Goal: Task Accomplishment & Management: Manage account settings

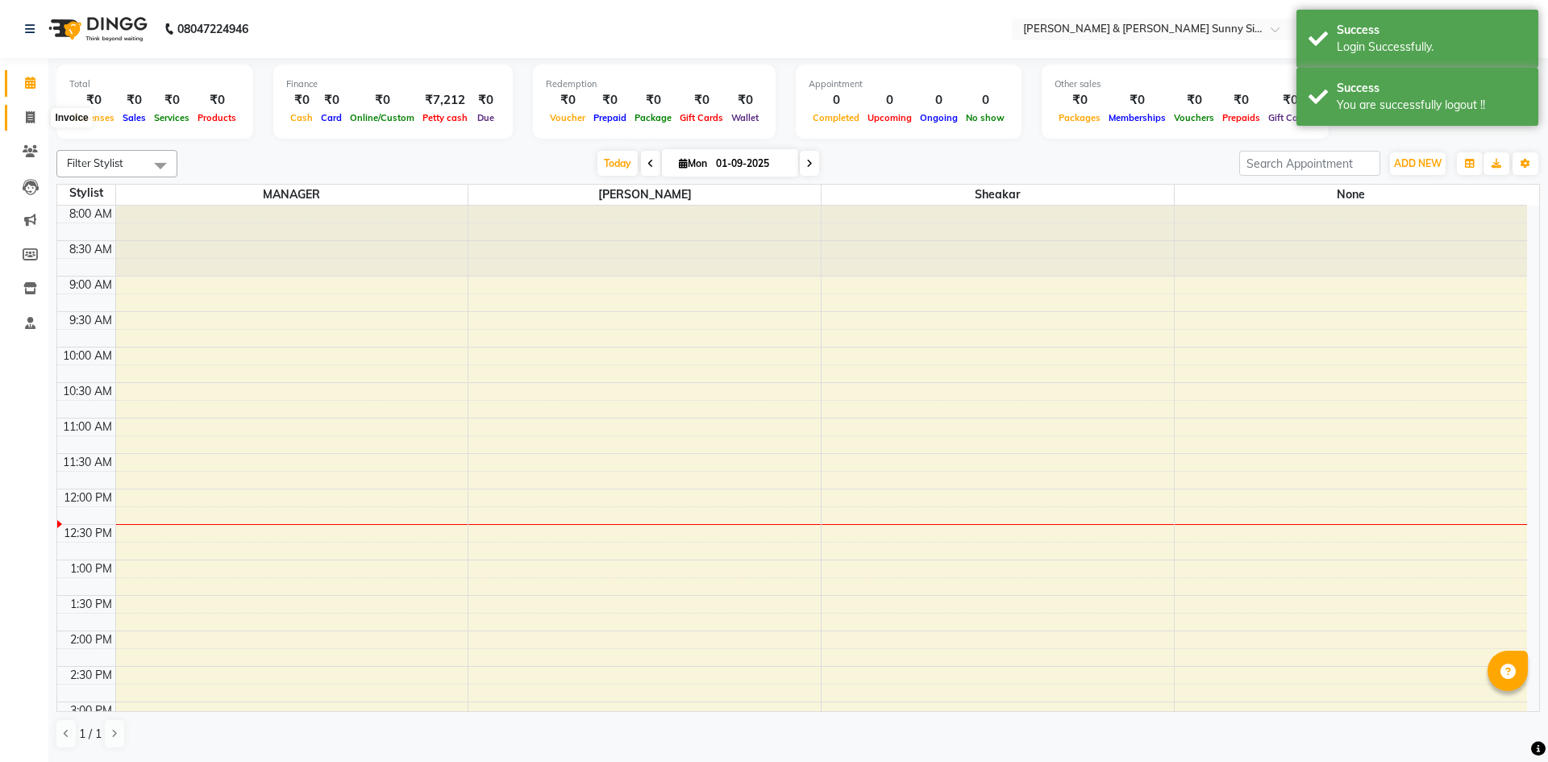
click at [37, 118] on span at bounding box center [30, 118] width 28 height 19
select select "8776"
select select "service"
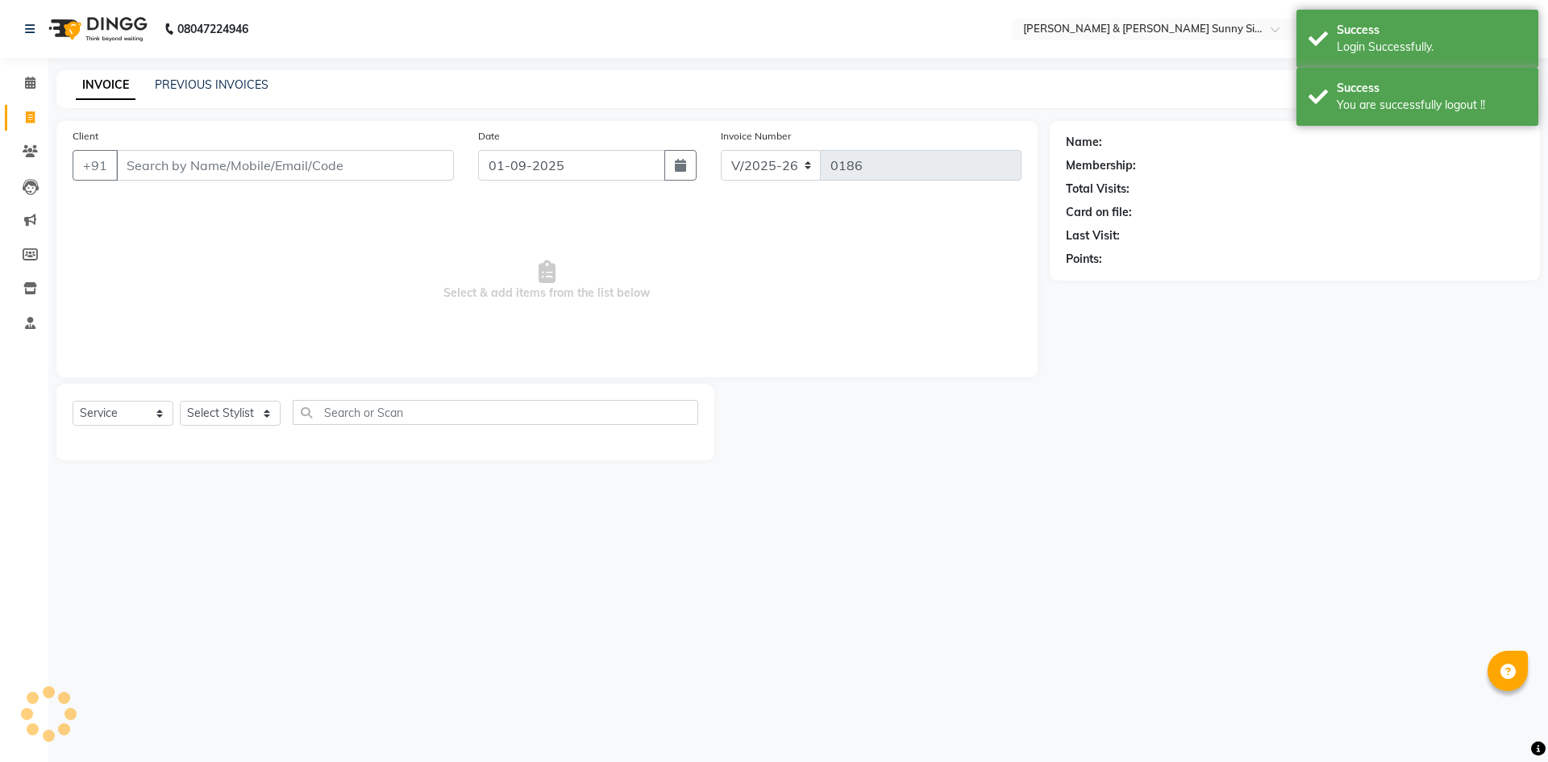
click at [230, 93] on div "PREVIOUS INVOICES" at bounding box center [212, 85] width 114 height 17
click at [227, 76] on div "INVOICE PREVIOUS INVOICES Create New Save" at bounding box center [798, 89] width 1484 height 38
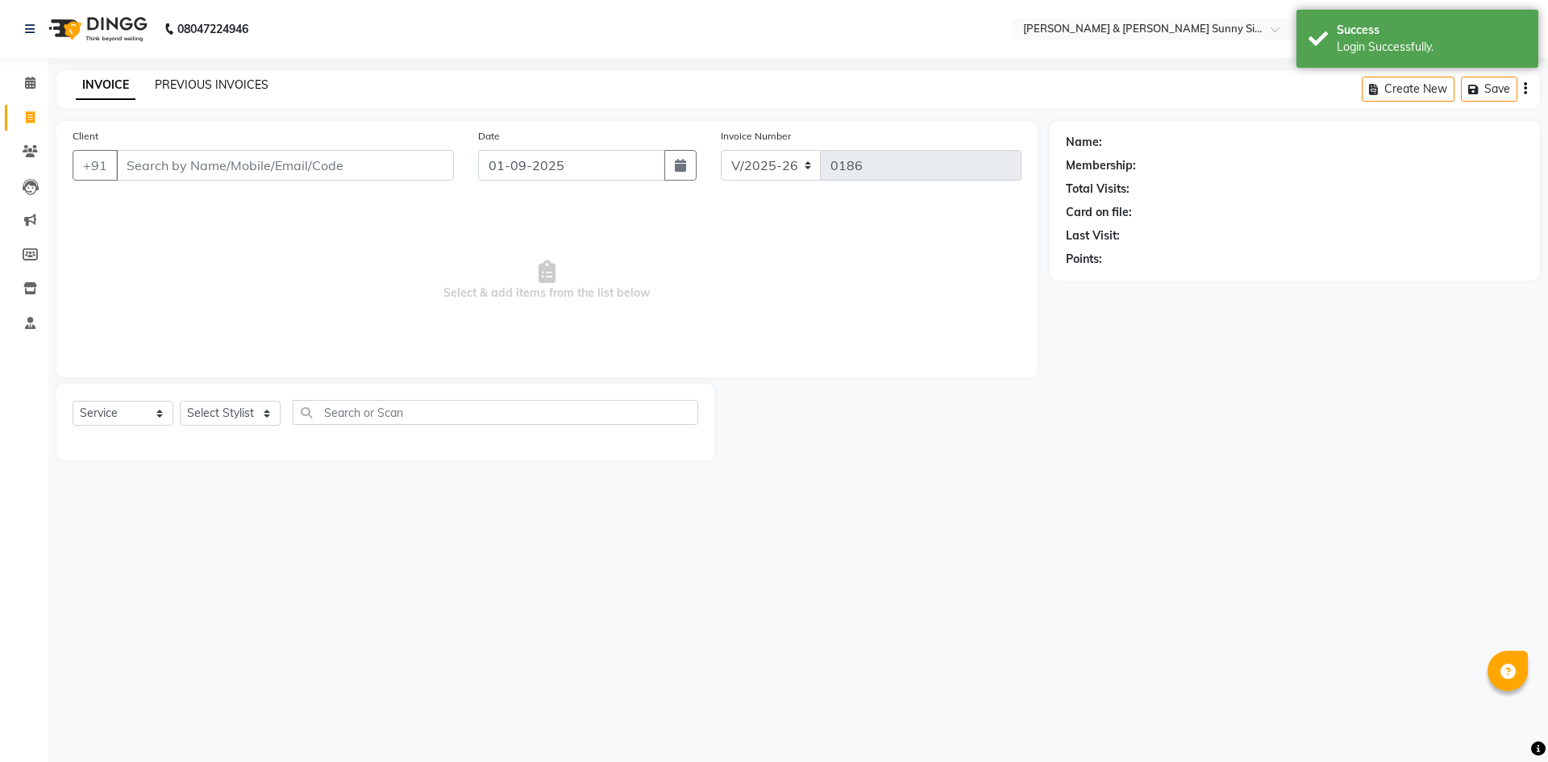
click at [218, 81] on link "PREVIOUS INVOICES" at bounding box center [212, 84] width 114 height 15
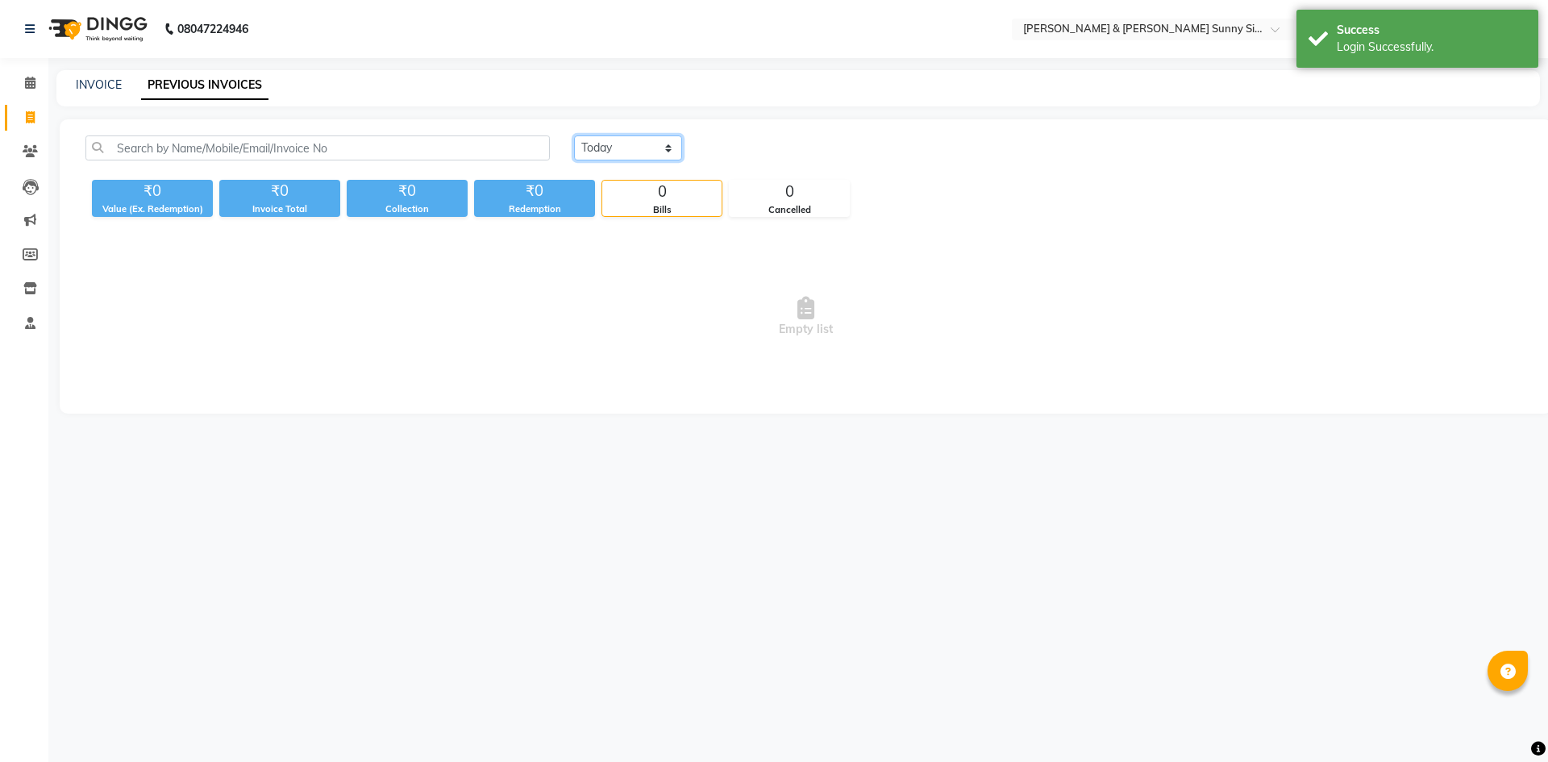
click at [622, 150] on select "[DATE] [DATE] Custom Range" at bounding box center [628, 147] width 108 height 25
click at [574, 135] on select "[DATE] [DATE] Custom Range" at bounding box center [628, 147] width 108 height 25
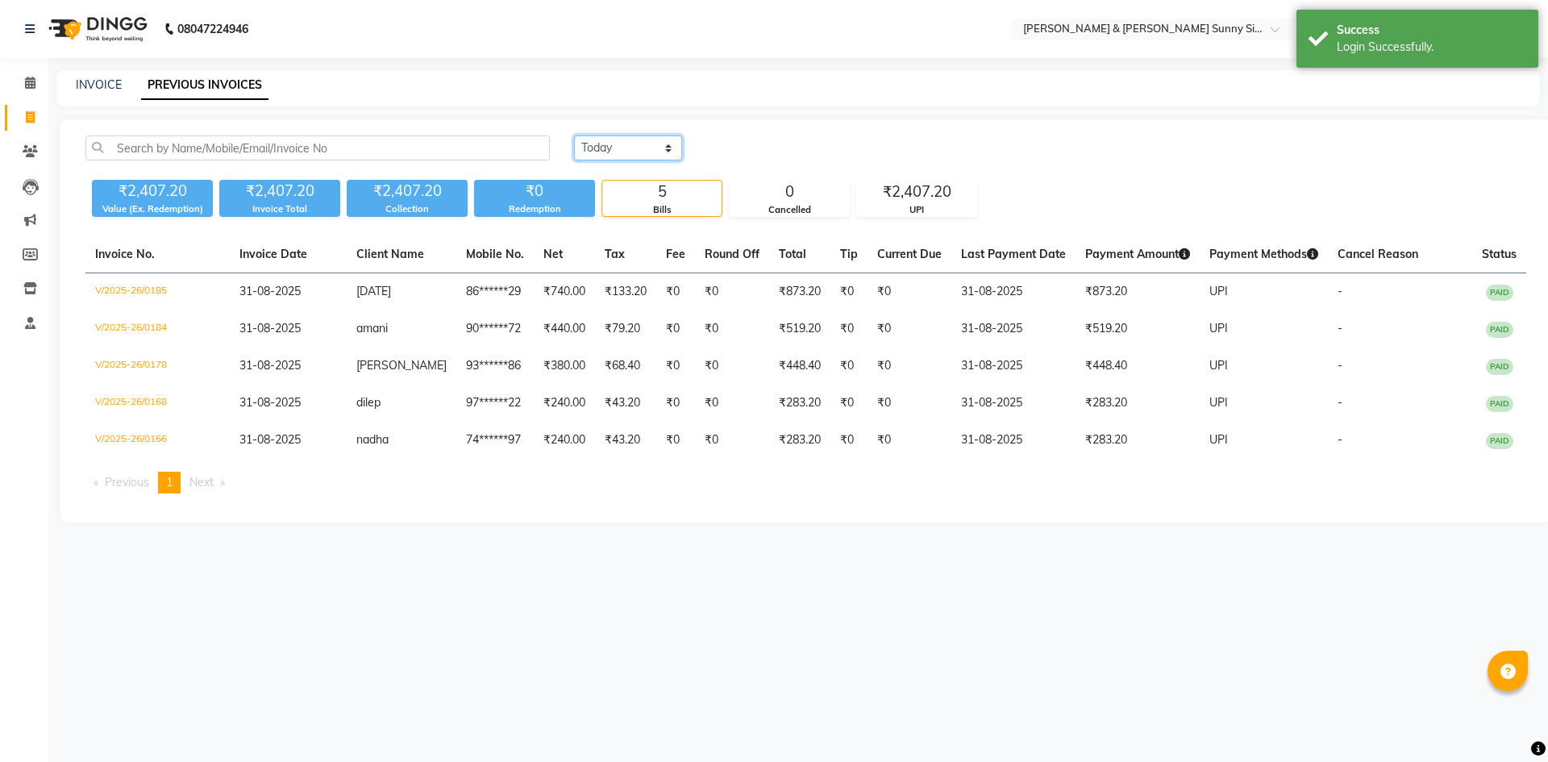
click at [606, 135] on select "[DATE] [DATE] Custom Range" at bounding box center [628, 147] width 108 height 25
select select "range"
click at [574, 135] on select "[DATE] [DATE] Custom Range" at bounding box center [628, 147] width 108 height 25
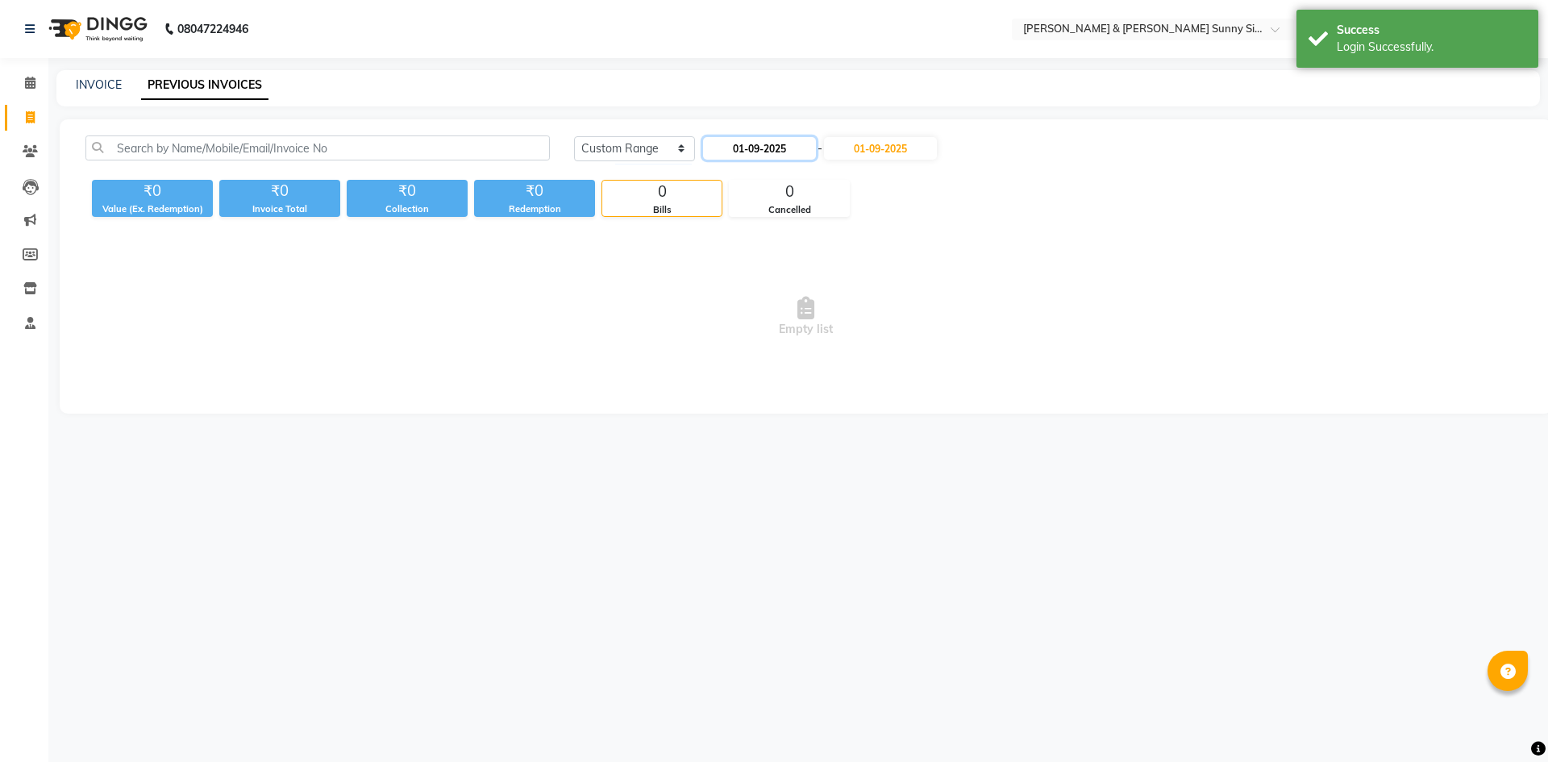
click at [749, 157] on input "01-09-2025" at bounding box center [759, 148] width 113 height 23
select select "9"
select select "2025"
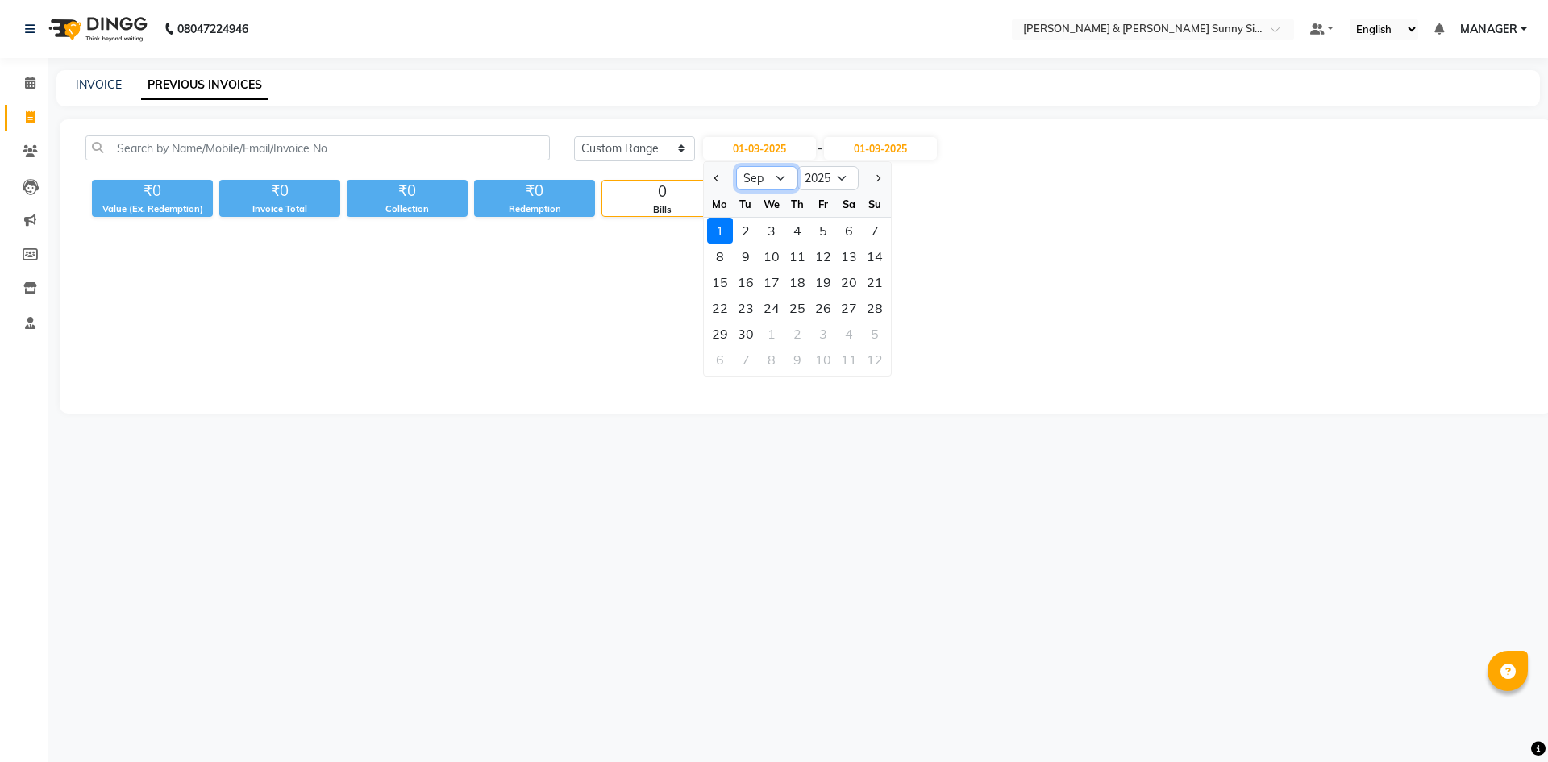
click at [754, 183] on select "Jan Feb Mar Apr May Jun [DATE] Aug Sep Oct Nov Dec" at bounding box center [766, 178] width 61 height 24
select select "8"
click at [736, 166] on select "Jan Feb Mar Apr May Jun [DATE] Aug Sep Oct Nov Dec" at bounding box center [766, 178] width 61 height 24
click at [817, 230] on div "1" at bounding box center [823, 231] width 26 height 26
type input "[DATE]"
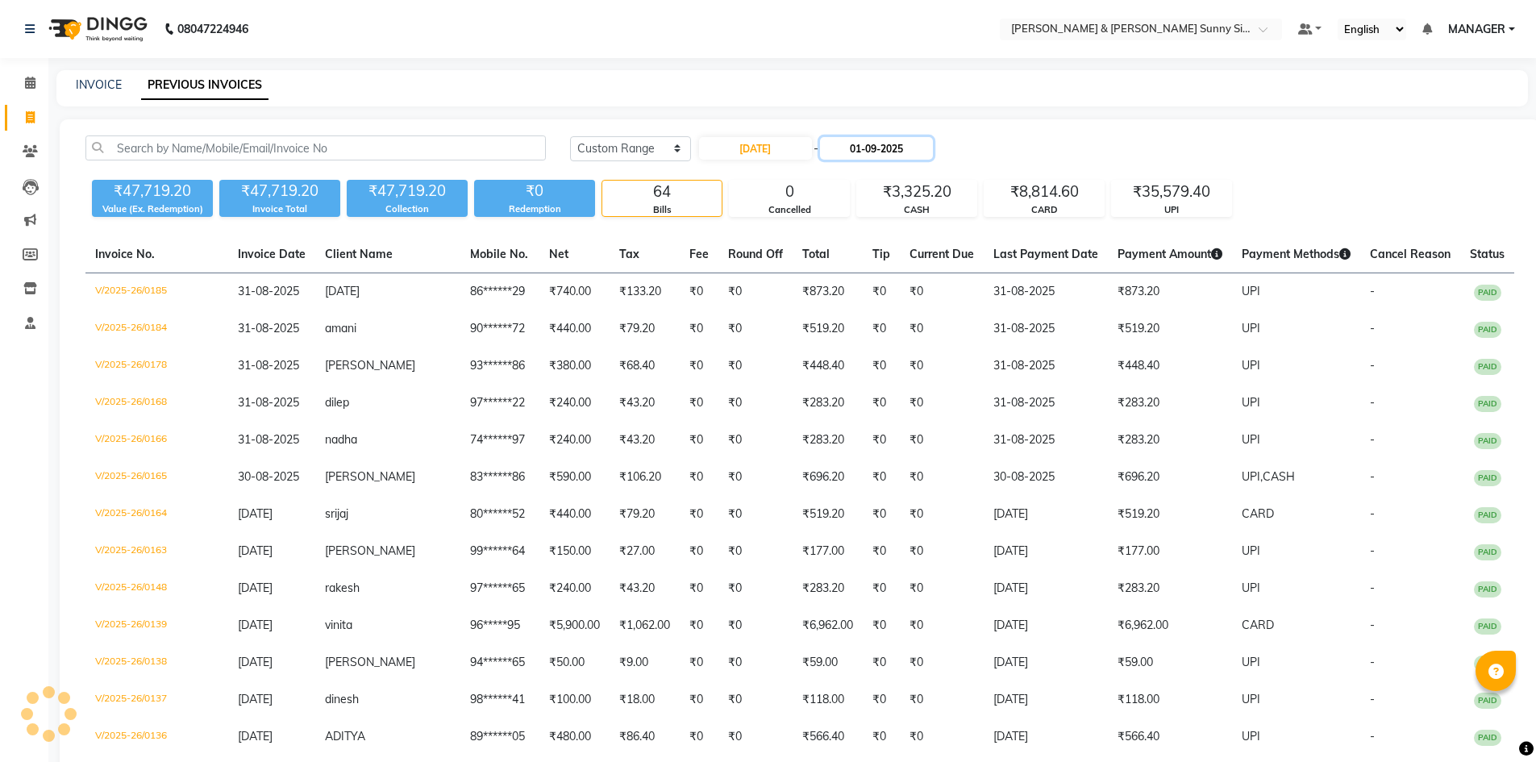
click at [886, 143] on input "01-09-2025" at bounding box center [876, 148] width 113 height 23
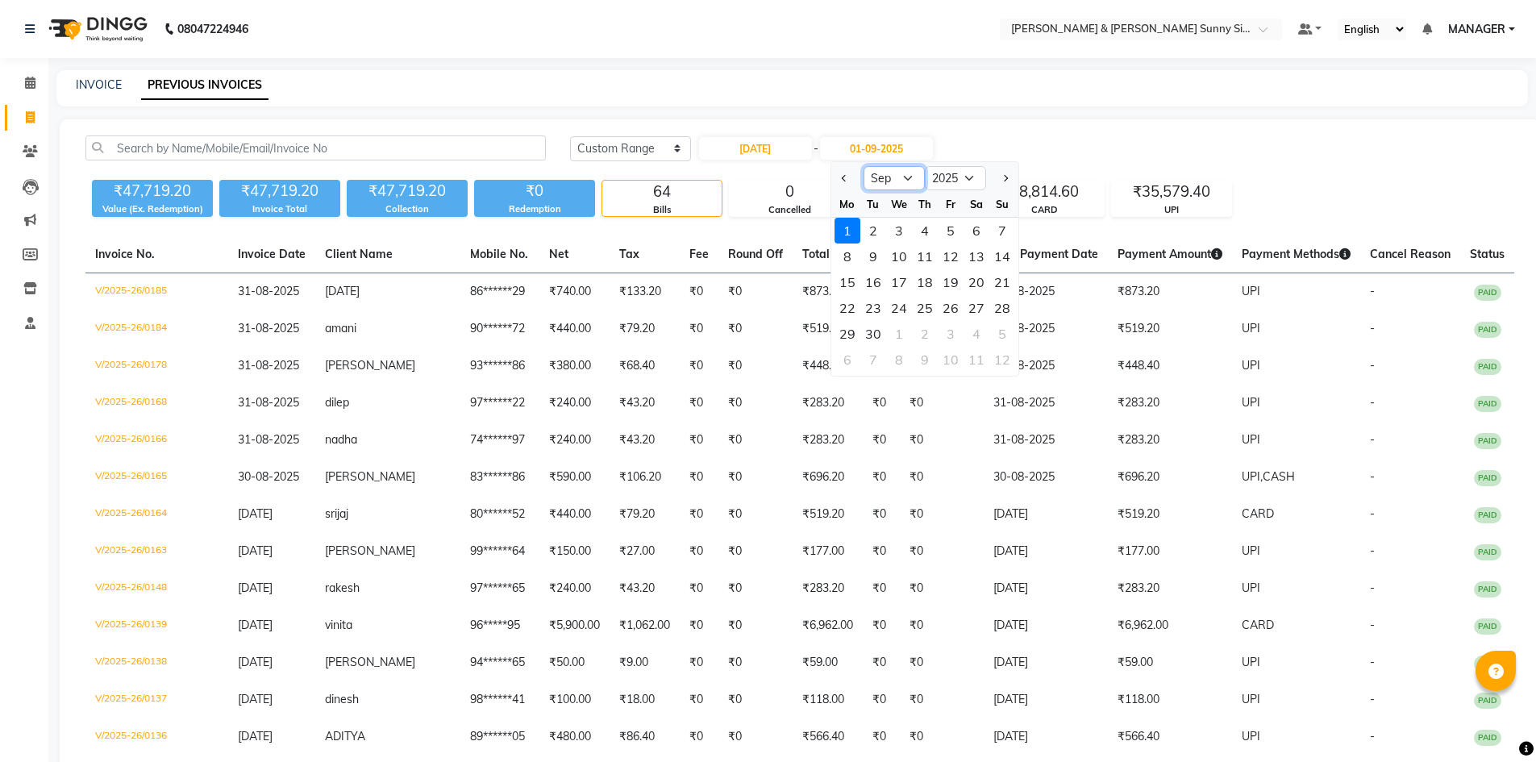
click at [893, 181] on select "Aug Sep Oct Nov Dec" at bounding box center [894, 178] width 61 height 24
select select "8"
click at [864, 166] on select "Aug Sep Oct Nov Dec" at bounding box center [894, 178] width 61 height 24
click at [998, 335] on div "31" at bounding box center [1002, 334] width 26 height 26
type input "31-08-2025"
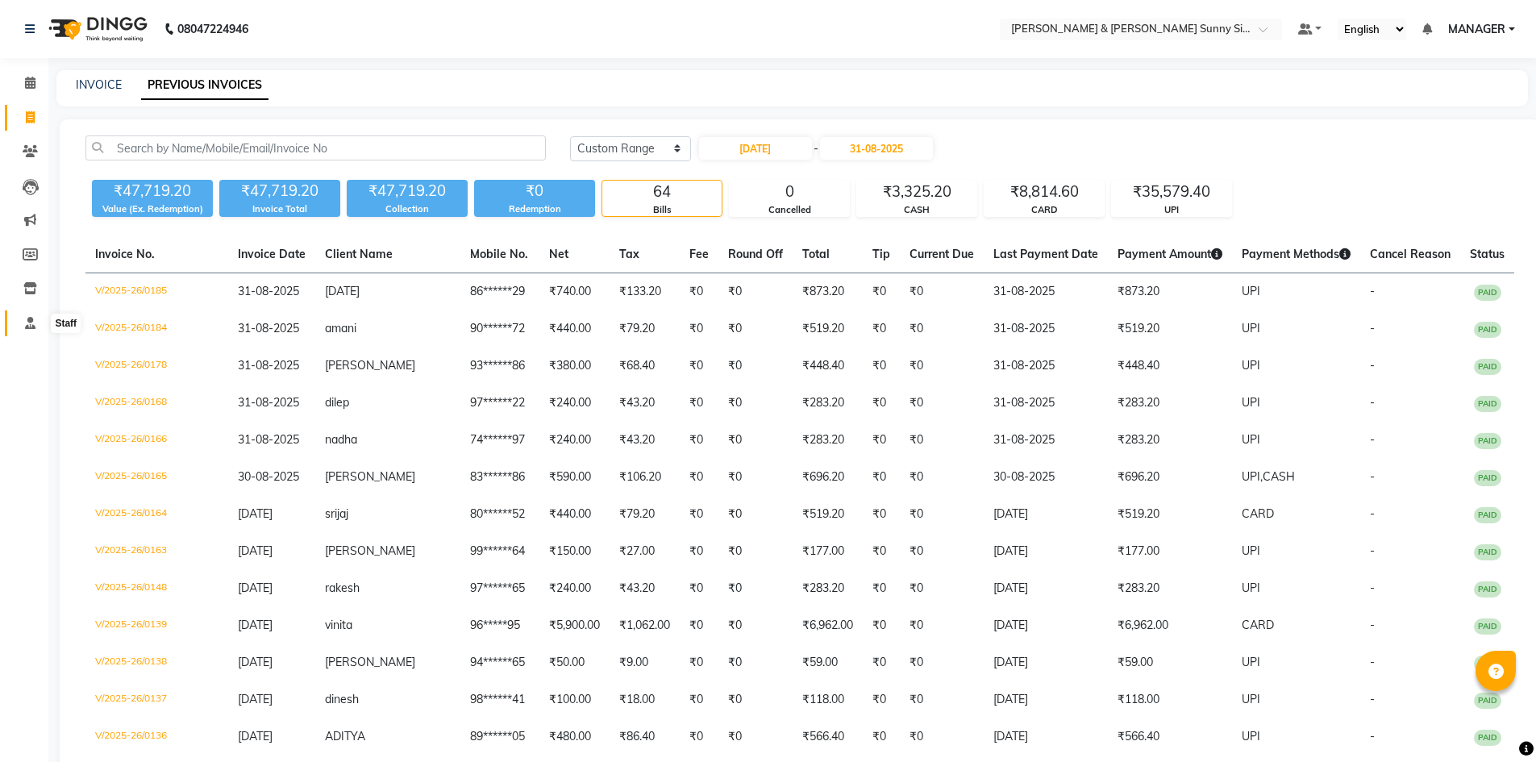
click at [24, 315] on span at bounding box center [30, 323] width 28 height 19
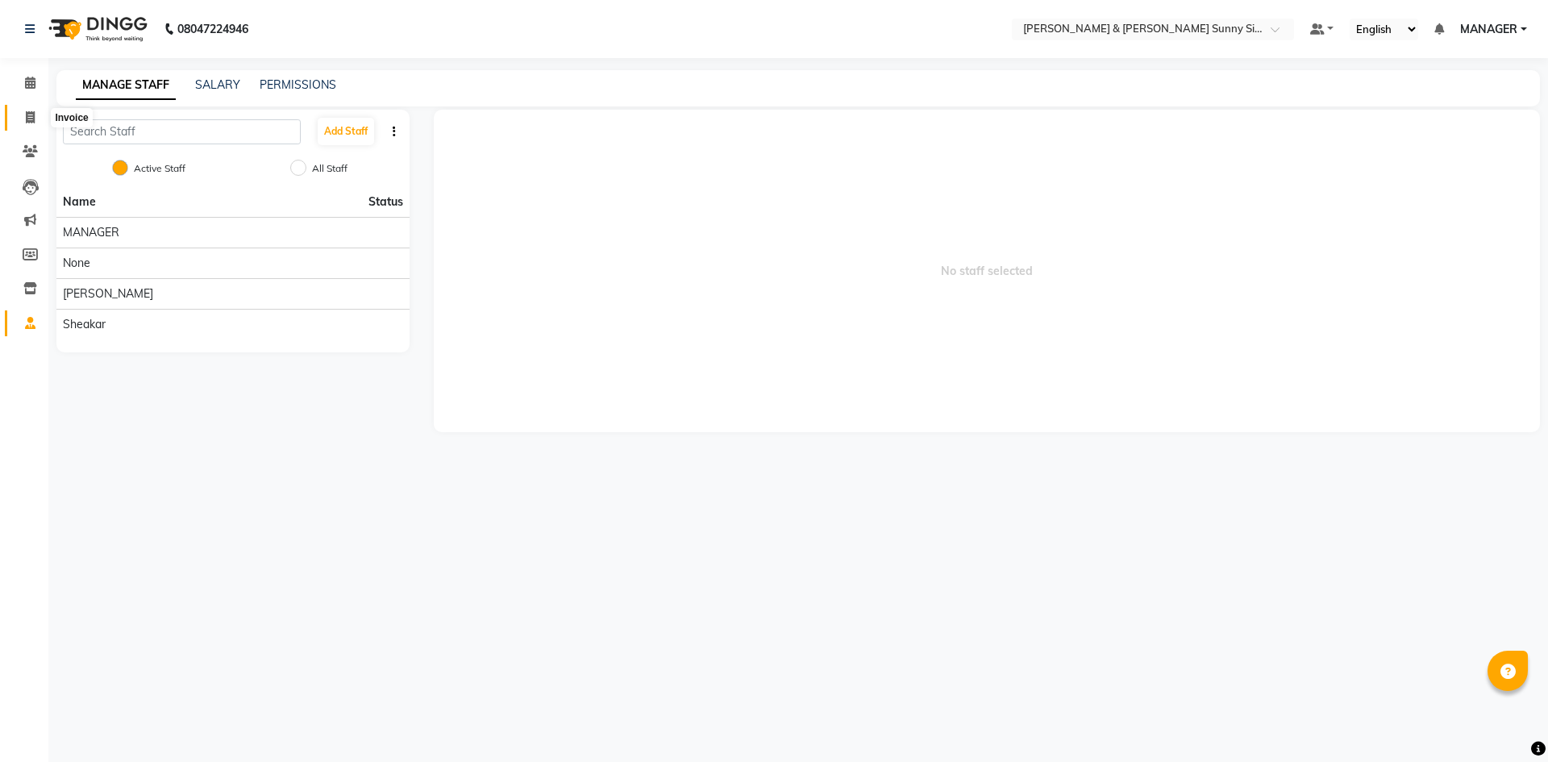
click at [30, 123] on span at bounding box center [30, 118] width 28 height 19
select select "service"
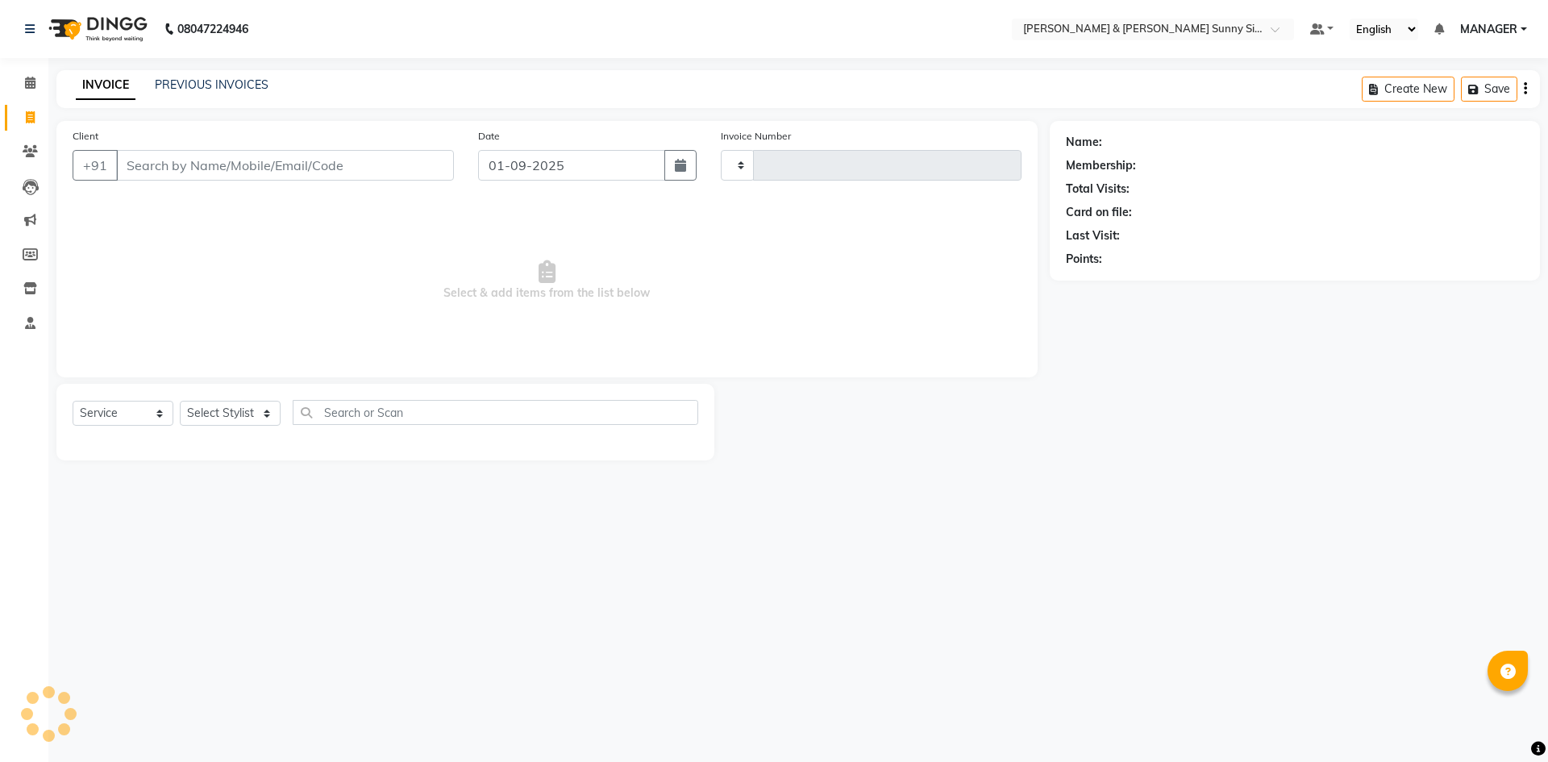
type input "0186"
select select "8776"
click at [215, 74] on div "INVOICE PREVIOUS INVOICES Create New Save" at bounding box center [798, 89] width 1484 height 38
click at [234, 89] on link "PREVIOUS INVOICES" at bounding box center [212, 84] width 114 height 15
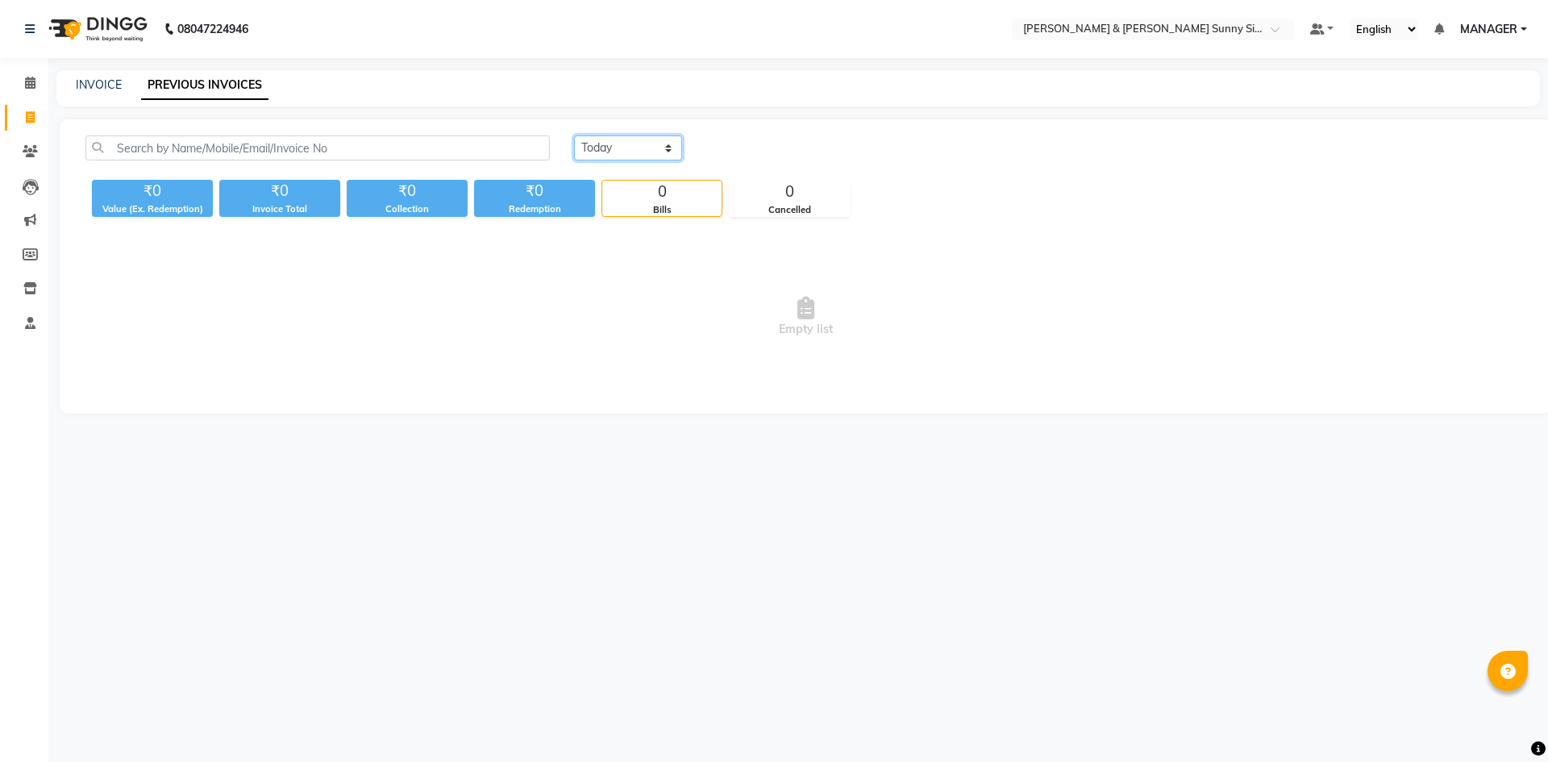
drag, startPoint x: 598, startPoint y: 138, endPoint x: 602, endPoint y: 157, distance: 19.8
click at [598, 138] on select "[DATE] [DATE] Custom Range" at bounding box center [628, 147] width 108 height 25
select select "range"
click at [574, 135] on select "[DATE] [DATE] Custom Range" at bounding box center [628, 147] width 108 height 25
click at [751, 156] on input "01-09-2025" at bounding box center [759, 148] width 113 height 23
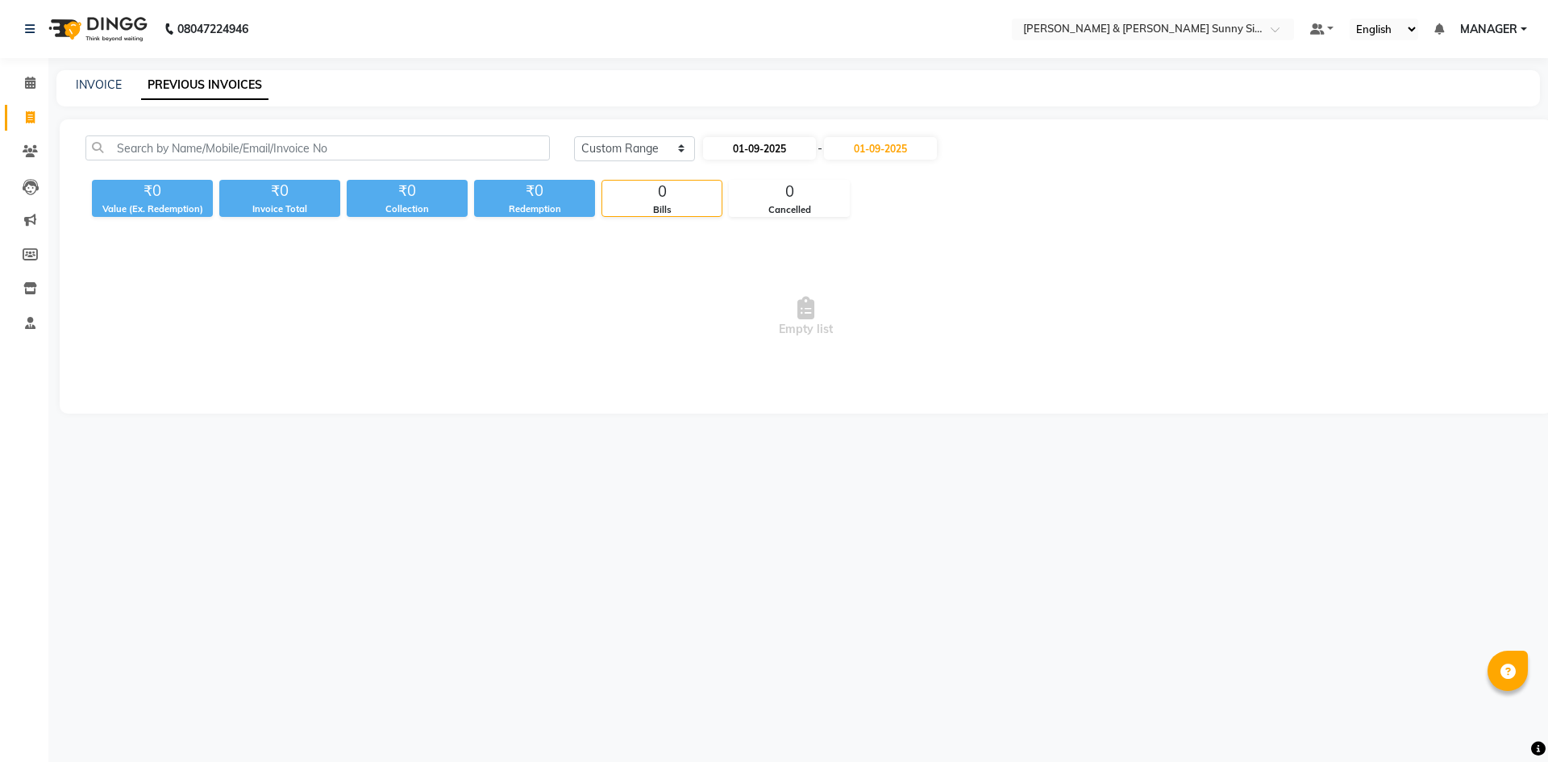
select select "9"
select select "2025"
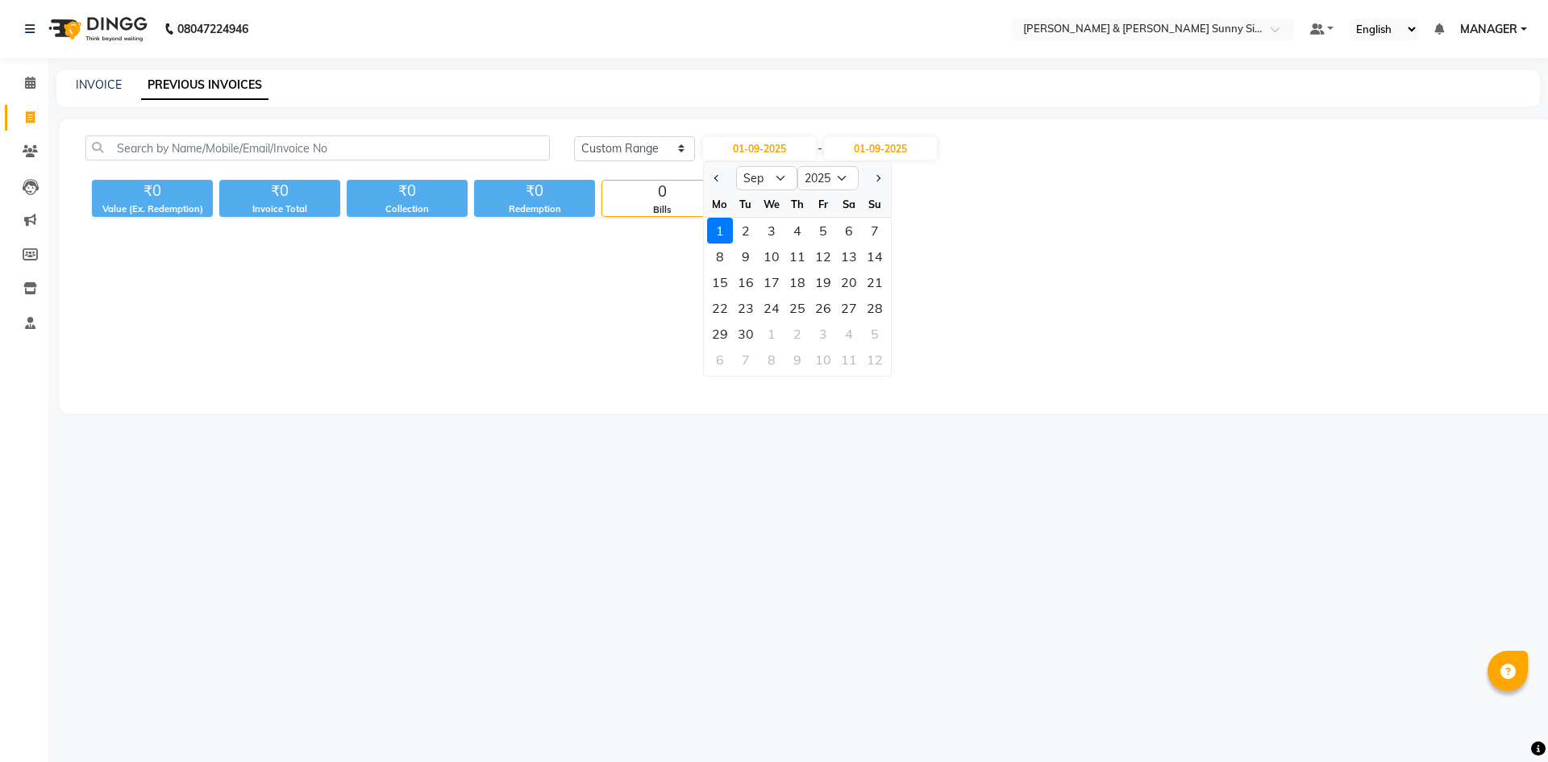
click at [742, 107] on main "INVOICE PREVIOUS INVOICES [DATE] [DATE] Custom Range [DATE] Jan Feb Mar Apr May…" at bounding box center [798, 254] width 1500 height 368
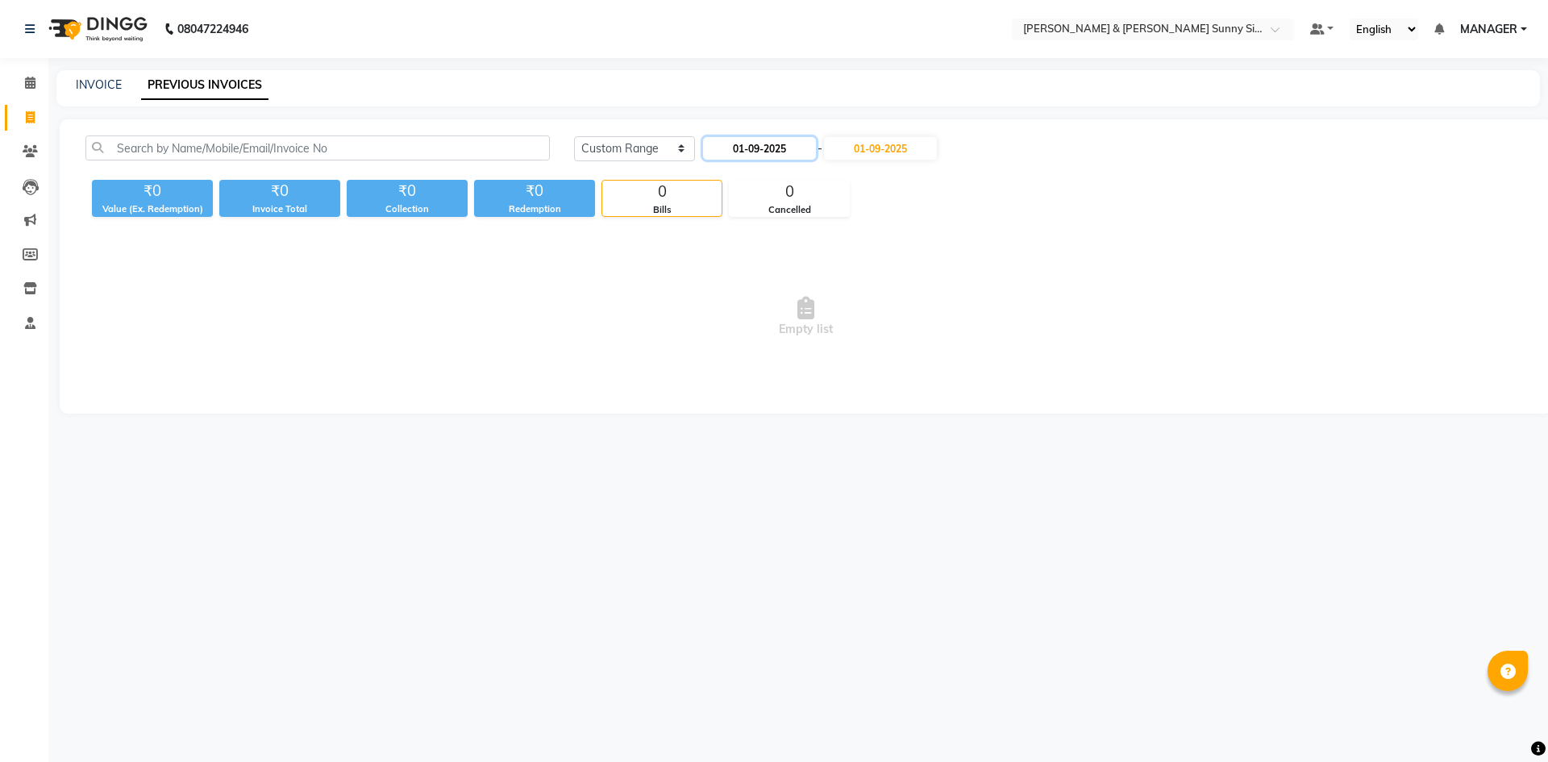
click at [754, 157] on input "01-09-2025" at bounding box center [759, 148] width 113 height 23
select select "9"
select select "2025"
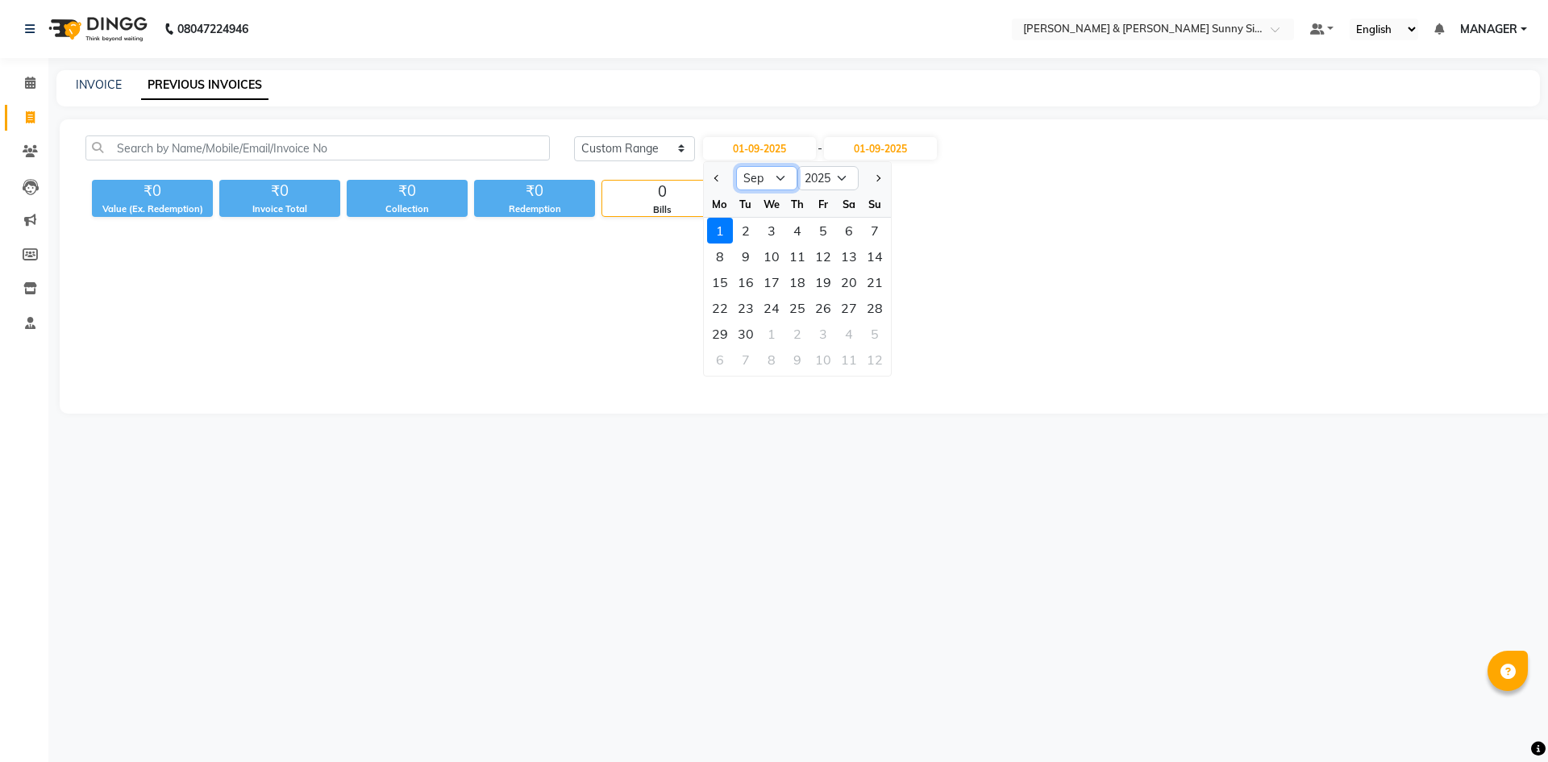
click at [754, 183] on select "Jan Feb Mar Apr May Jun [DATE] Aug Sep Oct Nov Dec" at bounding box center [766, 178] width 61 height 24
select select "8"
click at [736, 166] on select "Jan Feb Mar Apr May Jun [DATE] Aug Sep Oct Nov Dec" at bounding box center [766, 178] width 61 height 24
click at [523, 372] on span "Empty list" at bounding box center [805, 316] width 1441 height 161
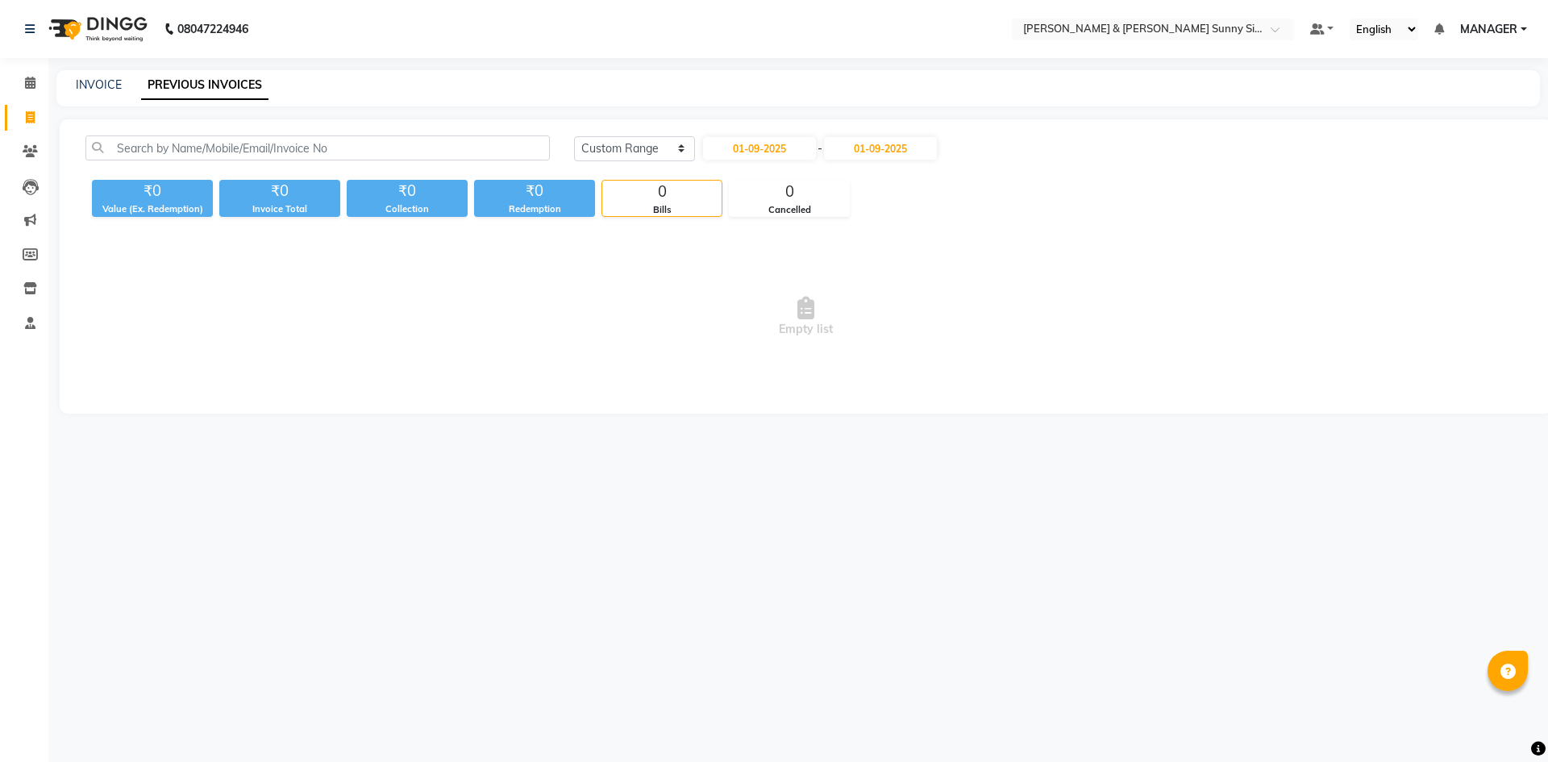
click at [748, 125] on div "[DATE] [DATE] Custom Range [DATE] - [DATE] ₹0 Value (Ex. Redemption) ₹0 Invoice…" at bounding box center [806, 266] width 1492 height 294
click at [748, 142] on input "01-09-2025" at bounding box center [759, 148] width 113 height 23
select select "9"
select select "2025"
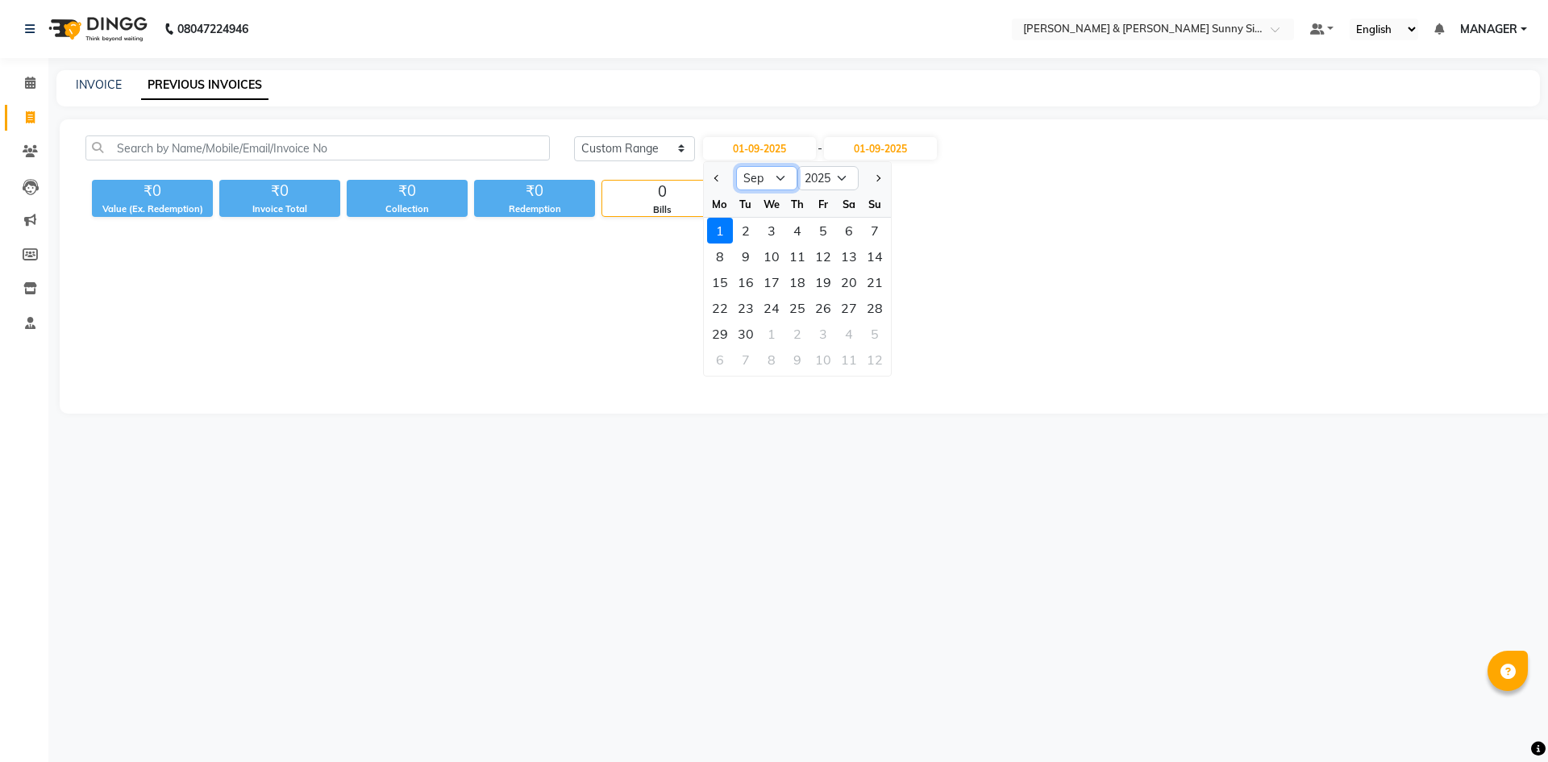
click at [768, 178] on select "Jan Feb Mar Apr May Jun [DATE] Aug Sep Oct Nov Dec" at bounding box center [766, 178] width 61 height 24
select select "5"
click at [736, 166] on select "Jan Feb Mar Apr May Jun [DATE] Aug Sep Oct Nov Dec" at bounding box center [766, 178] width 61 height 24
click at [798, 221] on div "1" at bounding box center [797, 231] width 26 height 26
type input "[DATE]"
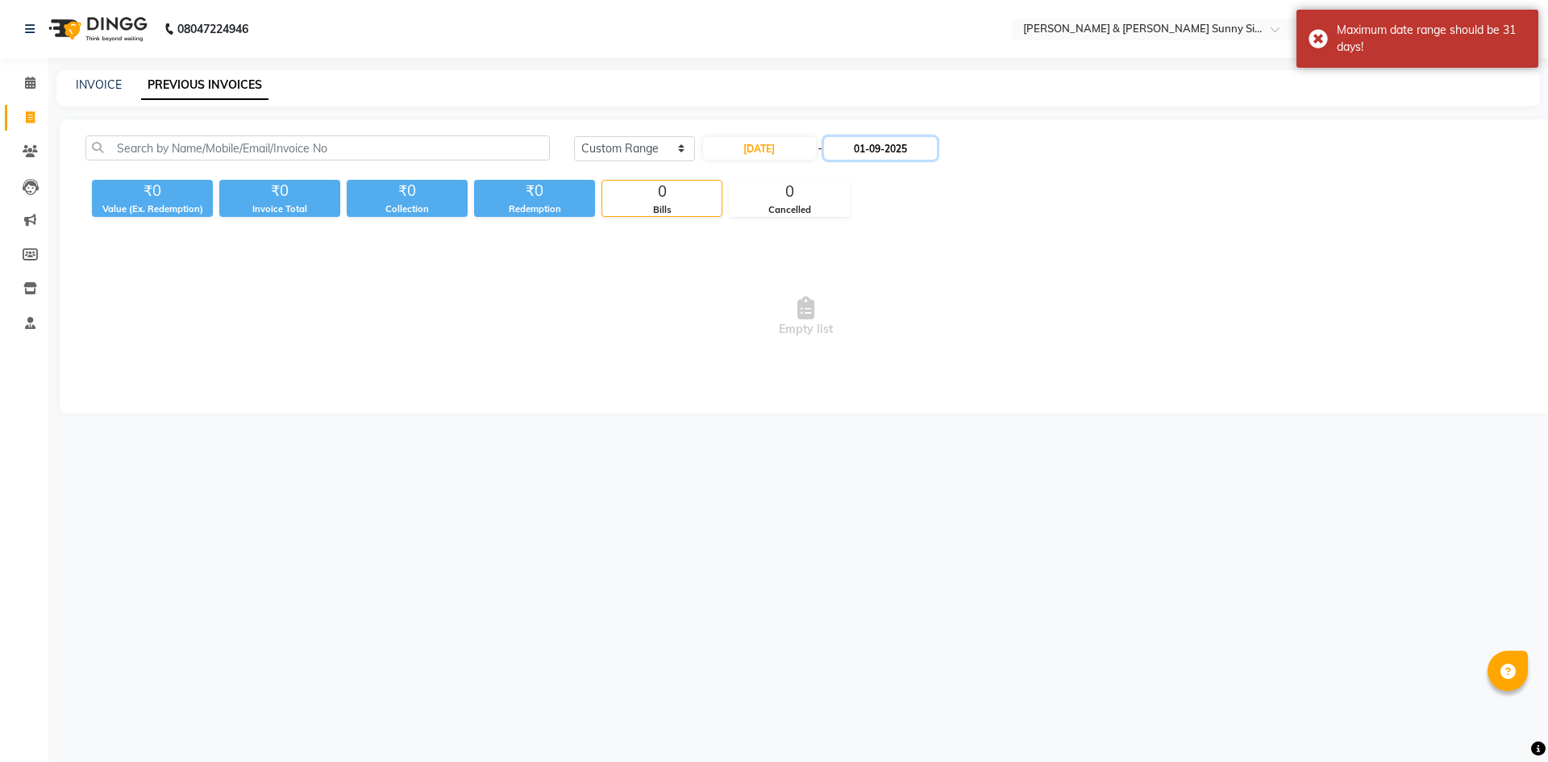
click at [860, 145] on input "01-09-2025" at bounding box center [880, 148] width 113 height 23
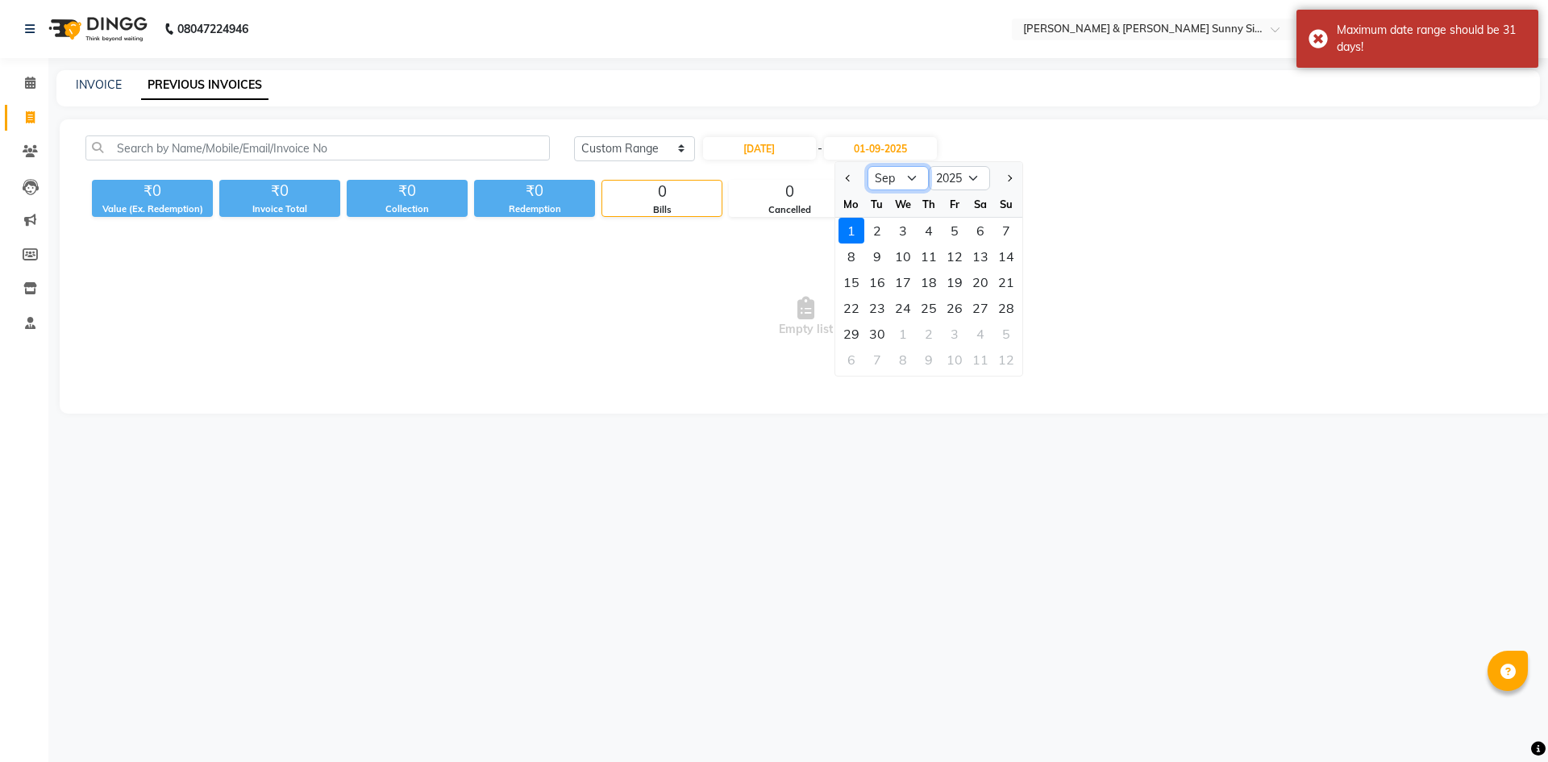
click at [894, 181] on select "May Jun [DATE] Aug Sep Oct Nov Dec" at bounding box center [898, 178] width 61 height 24
select select "5"
click at [868, 166] on select "May Jun [DATE] Aug Sep Oct Nov Dec" at bounding box center [898, 178] width 61 height 24
click at [978, 339] on div "31" at bounding box center [981, 334] width 26 height 26
type input "[DATE]"
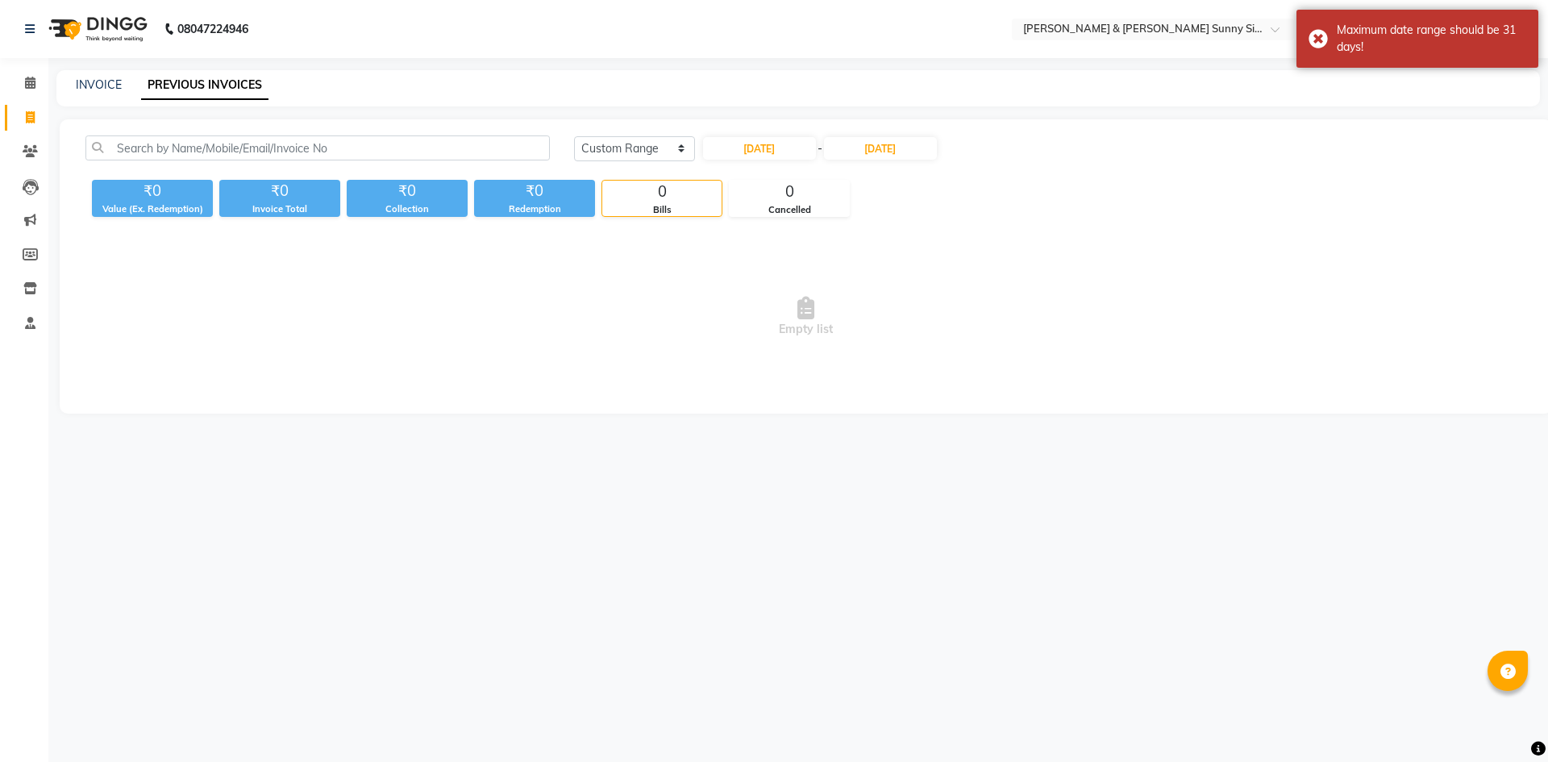
click at [768, 352] on span "Empty list" at bounding box center [805, 316] width 1441 height 161
click at [776, 141] on input "[DATE]" at bounding box center [759, 148] width 113 height 23
select select "5"
select select "2025"
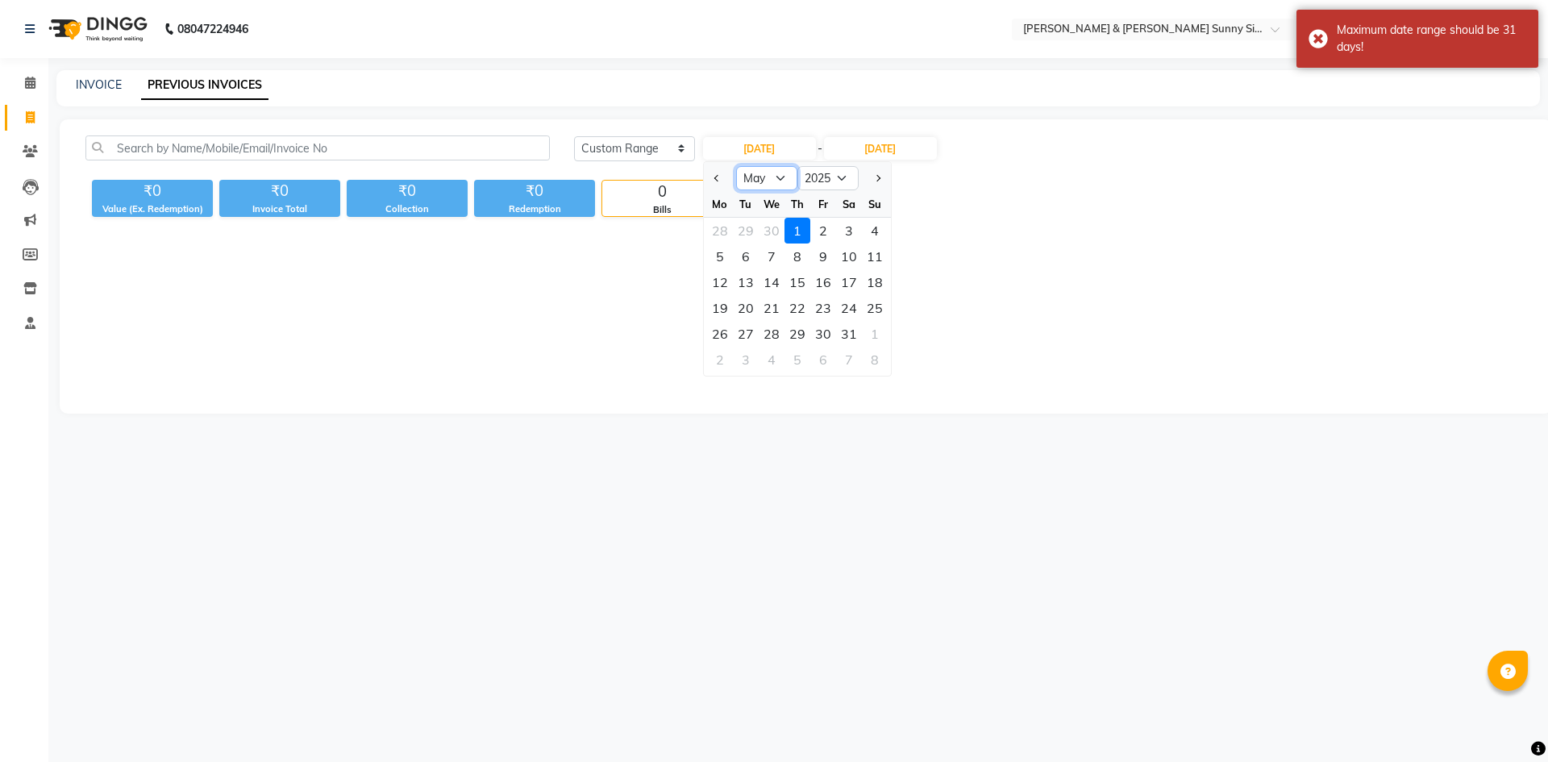
click at [777, 177] on select "Jan Feb Mar Apr May Jun [DATE] Aug Sep Oct Nov Dec" at bounding box center [766, 178] width 61 height 24
select select "6"
click at [736, 166] on select "Jan Feb Mar Apr May Jun [DATE] Aug Sep Oct Nov Dec" at bounding box center [766, 178] width 61 height 24
click at [865, 235] on div "1" at bounding box center [875, 231] width 26 height 26
type input "[DATE]"
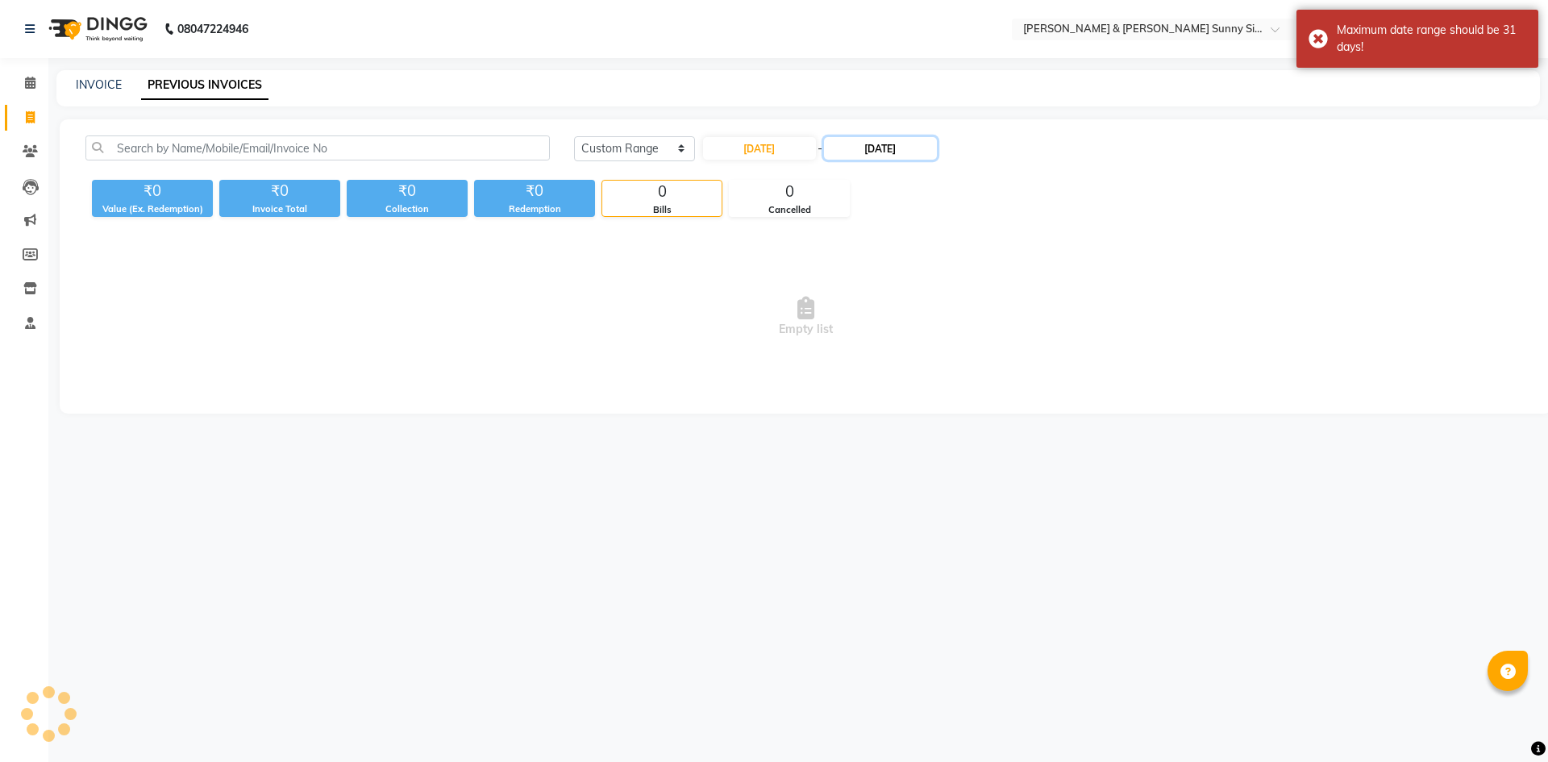
click at [905, 140] on input "[DATE]" at bounding box center [880, 148] width 113 height 23
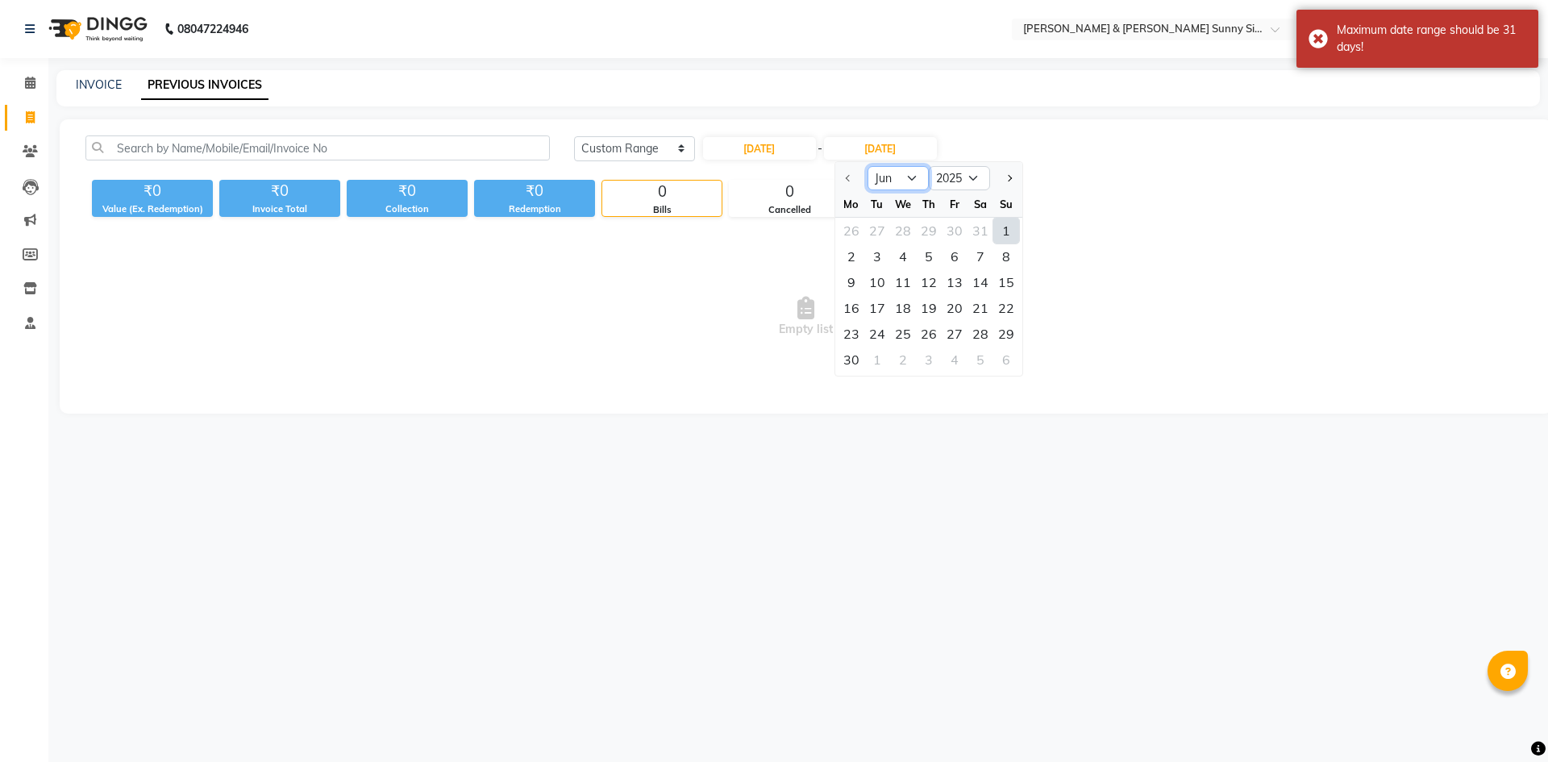
click at [921, 177] on select "Jun [DATE] Aug Sep Oct Nov Dec" at bounding box center [898, 178] width 61 height 24
click at [868, 166] on select "Jun [DATE] Aug Sep Oct Nov Dec" at bounding box center [898, 178] width 61 height 24
click at [856, 361] on div "30" at bounding box center [852, 360] width 26 height 26
type input "[DATE]"
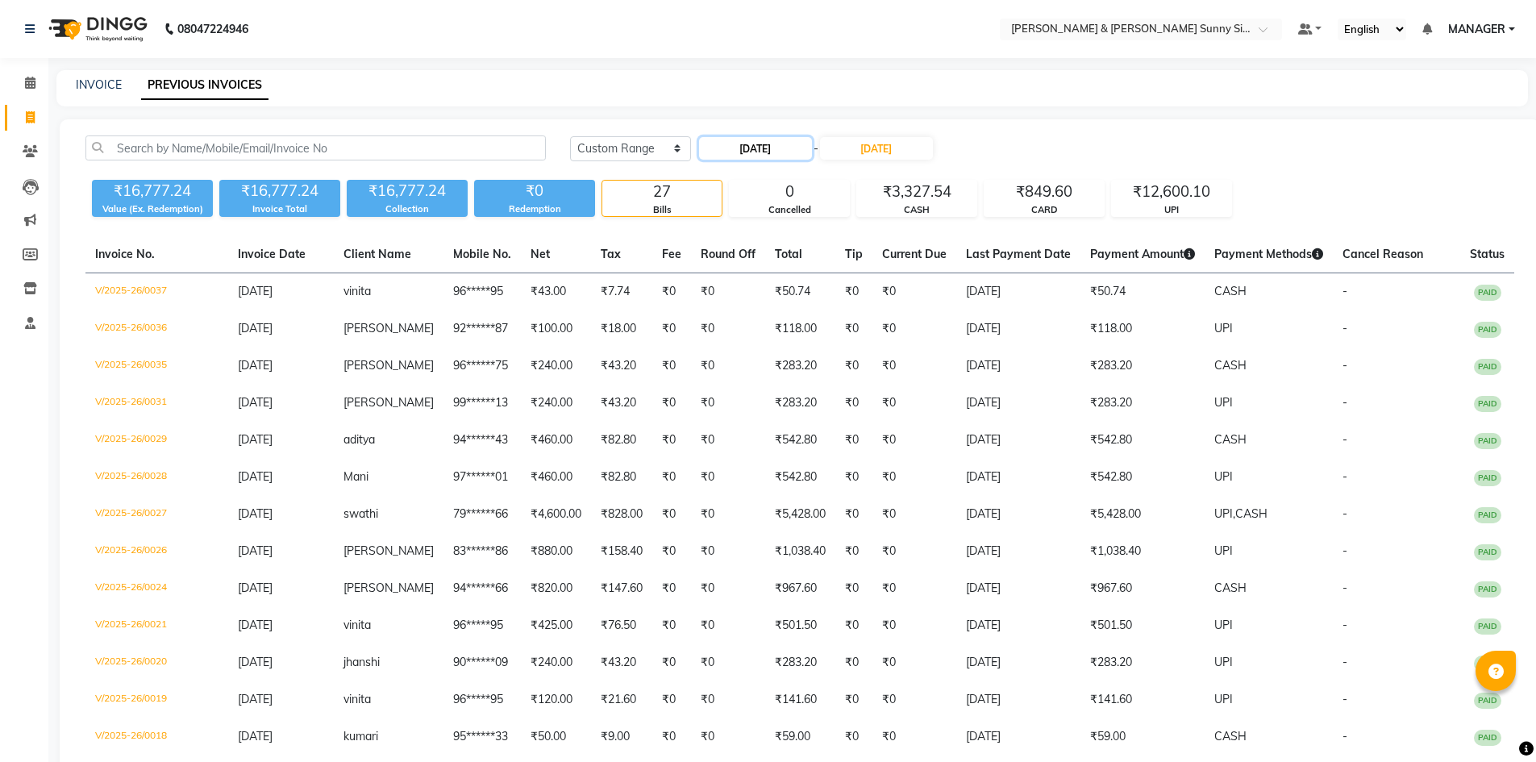
drag, startPoint x: 769, startPoint y: 143, endPoint x: 783, endPoint y: 149, distance: 15.1
click at [769, 143] on input "[DATE]" at bounding box center [755, 148] width 113 height 23
select select "6"
select select "2025"
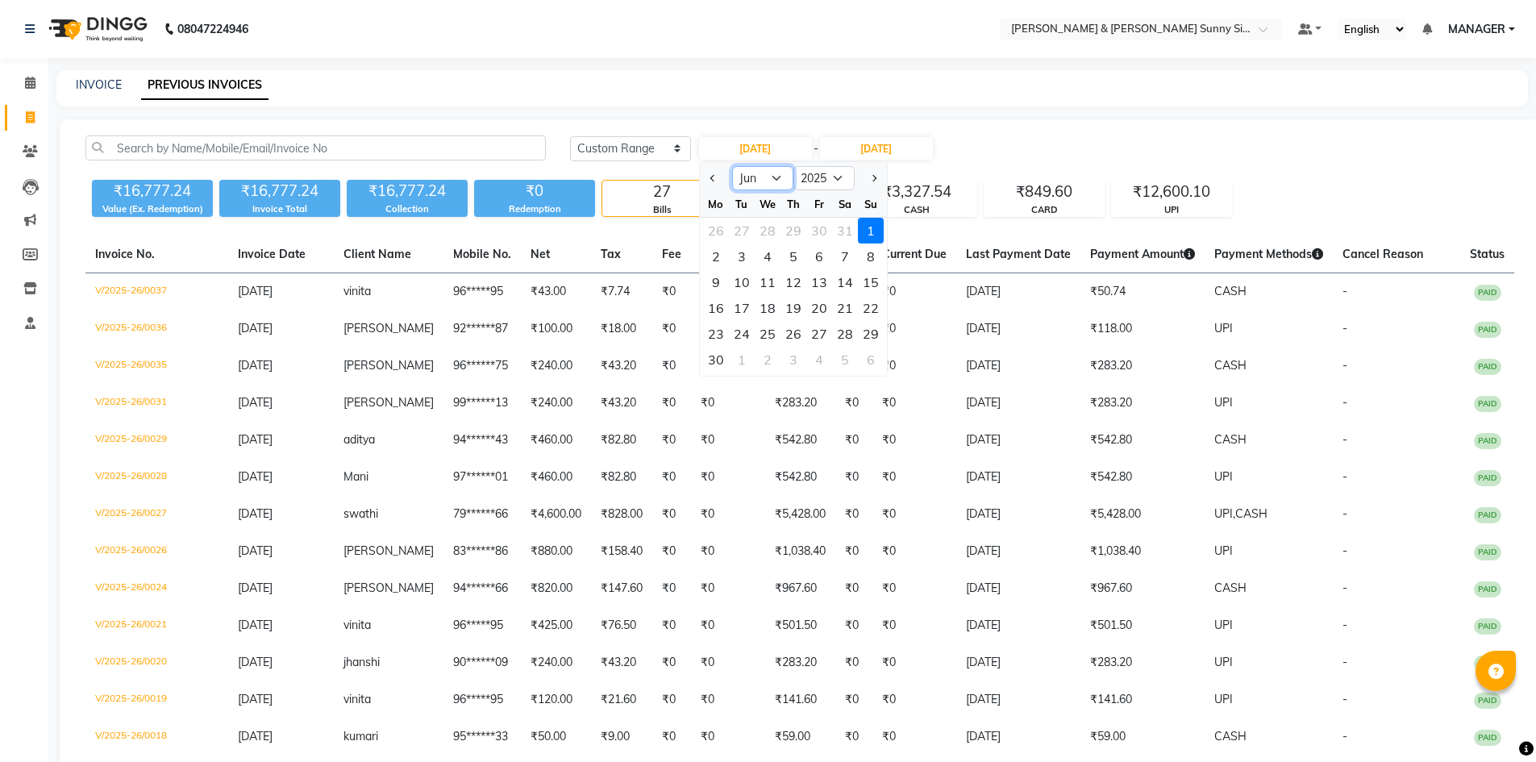
click at [774, 181] on select "Jan Feb Mar Apr May Jun [DATE] Aug Sep Oct Nov Dec" at bounding box center [762, 178] width 61 height 24
select select "7"
click at [732, 166] on select "Jan Feb Mar Apr May Jun [DATE] Aug Sep Oct Nov Dec" at bounding box center [762, 178] width 61 height 24
click at [747, 223] on div "1" at bounding box center [742, 231] width 26 height 26
type input "[DATE]"
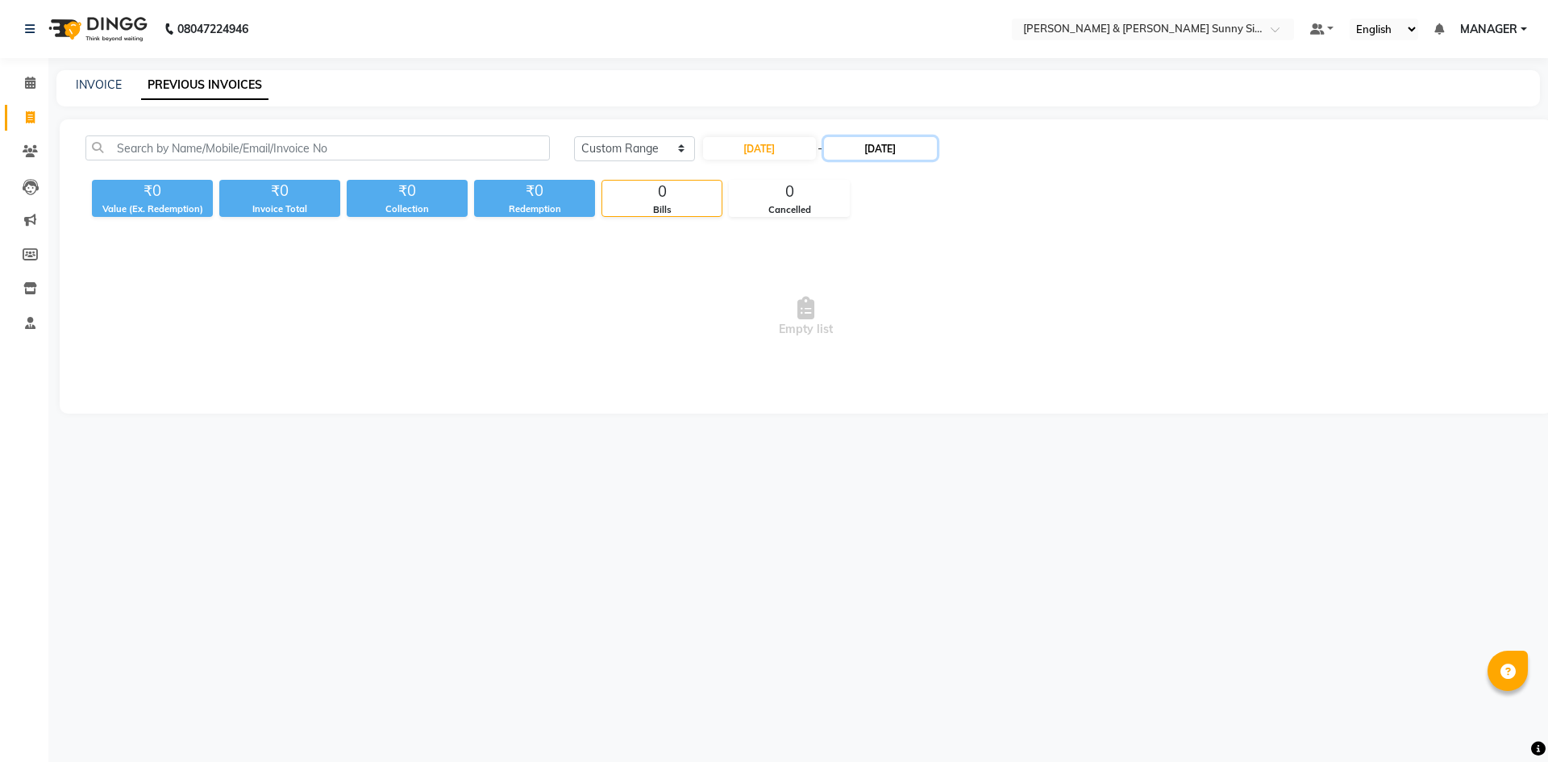
click at [880, 152] on input "[DATE]" at bounding box center [880, 148] width 113 height 23
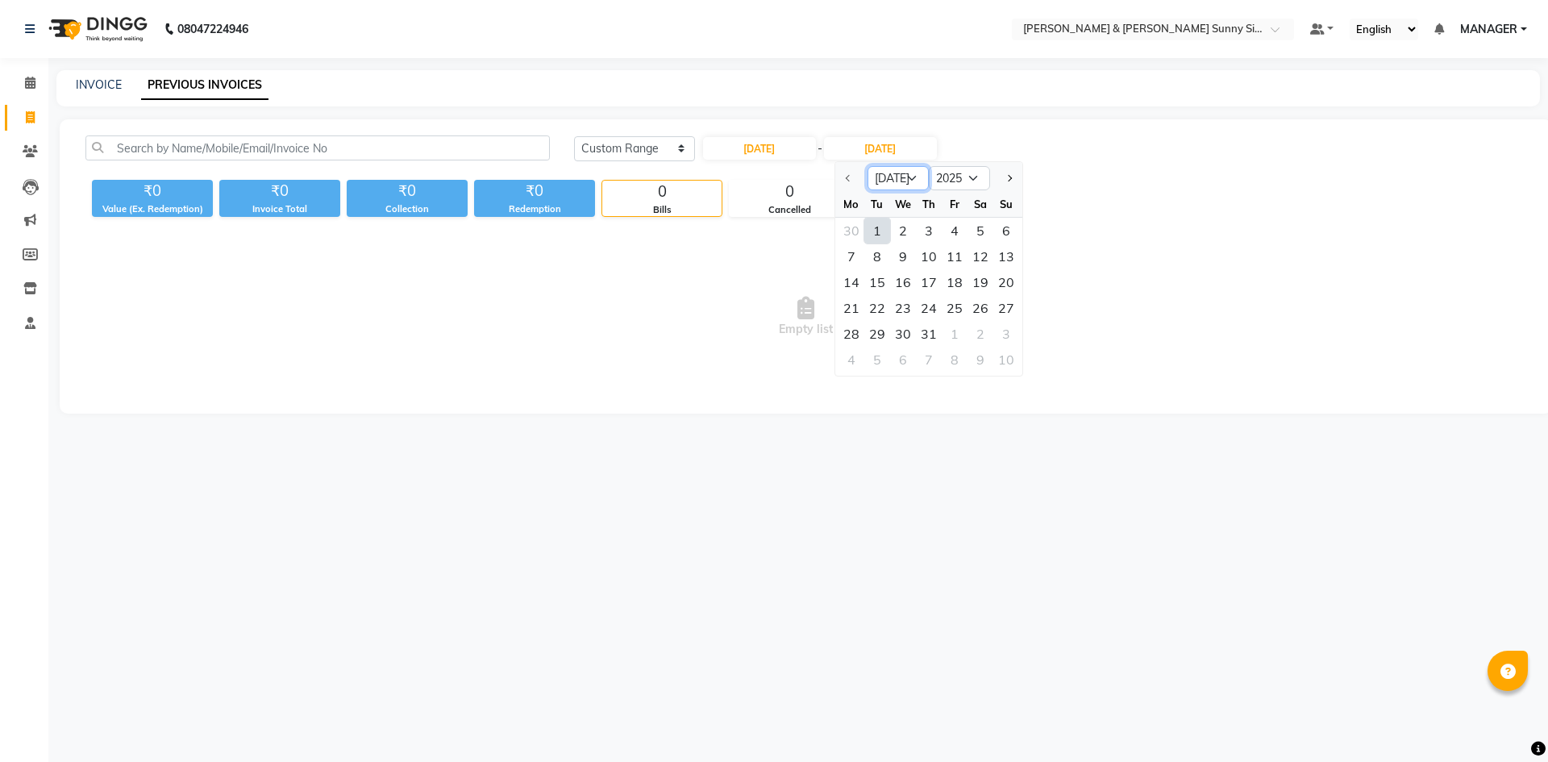
click at [888, 172] on select "[DATE] Aug Sep Oct Nov Dec" at bounding box center [898, 178] width 61 height 24
click at [868, 166] on select "[DATE] Aug Sep Oct Nov Dec" at bounding box center [898, 178] width 61 height 24
click at [926, 349] on div "7" at bounding box center [929, 360] width 26 height 26
type input "07-08-2025"
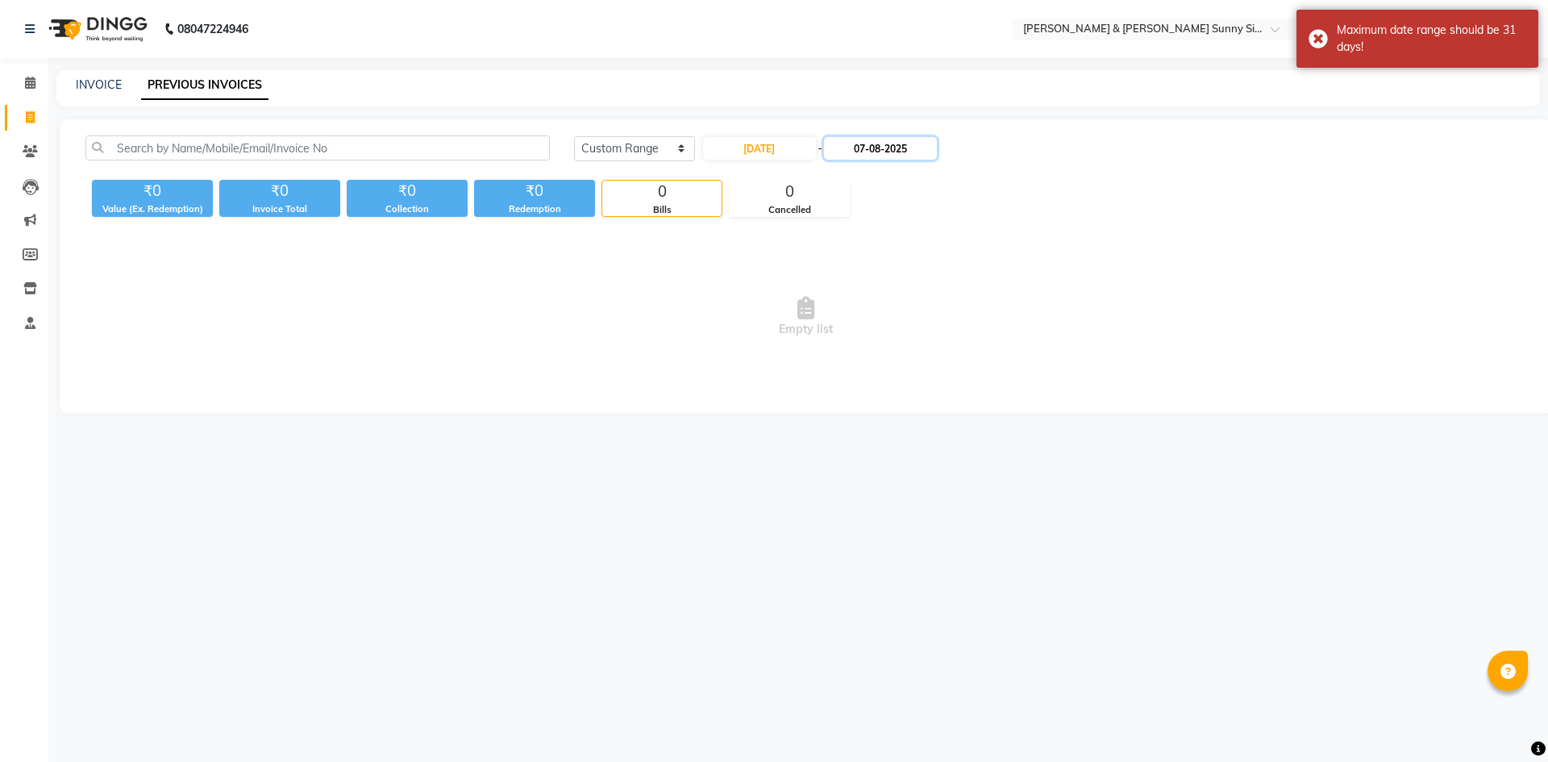
click at [905, 148] on input "07-08-2025" at bounding box center [880, 148] width 113 height 23
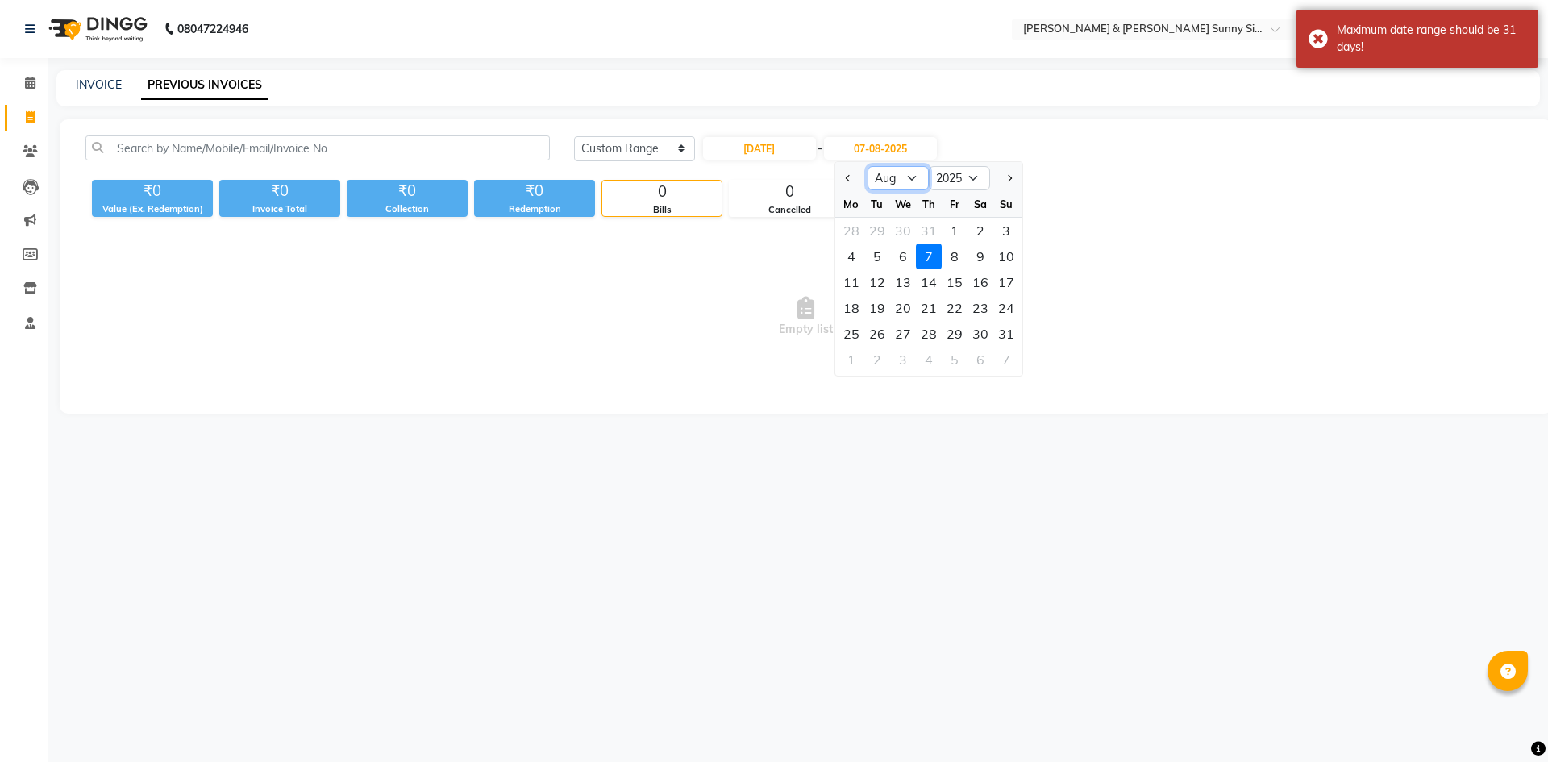
click at [901, 176] on select "[DATE] Aug Sep Oct Nov Dec" at bounding box center [898, 178] width 61 height 24
select select "7"
click at [868, 166] on select "[DATE] Aug Sep Oct Nov Dec" at bounding box center [898, 178] width 61 height 24
click at [918, 336] on div "31" at bounding box center [929, 334] width 26 height 26
type input "[DATE]"
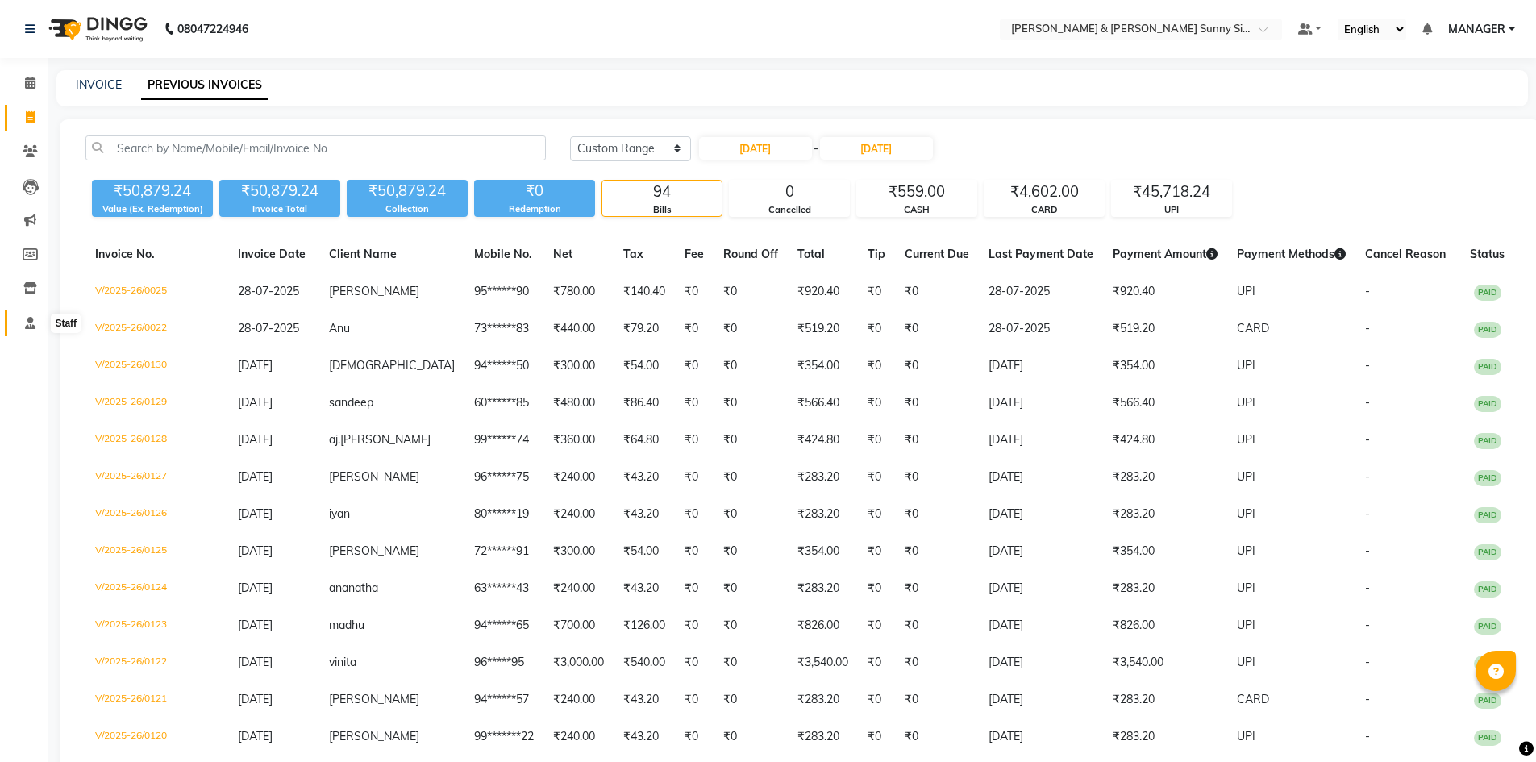
click at [17, 322] on span at bounding box center [30, 323] width 28 height 19
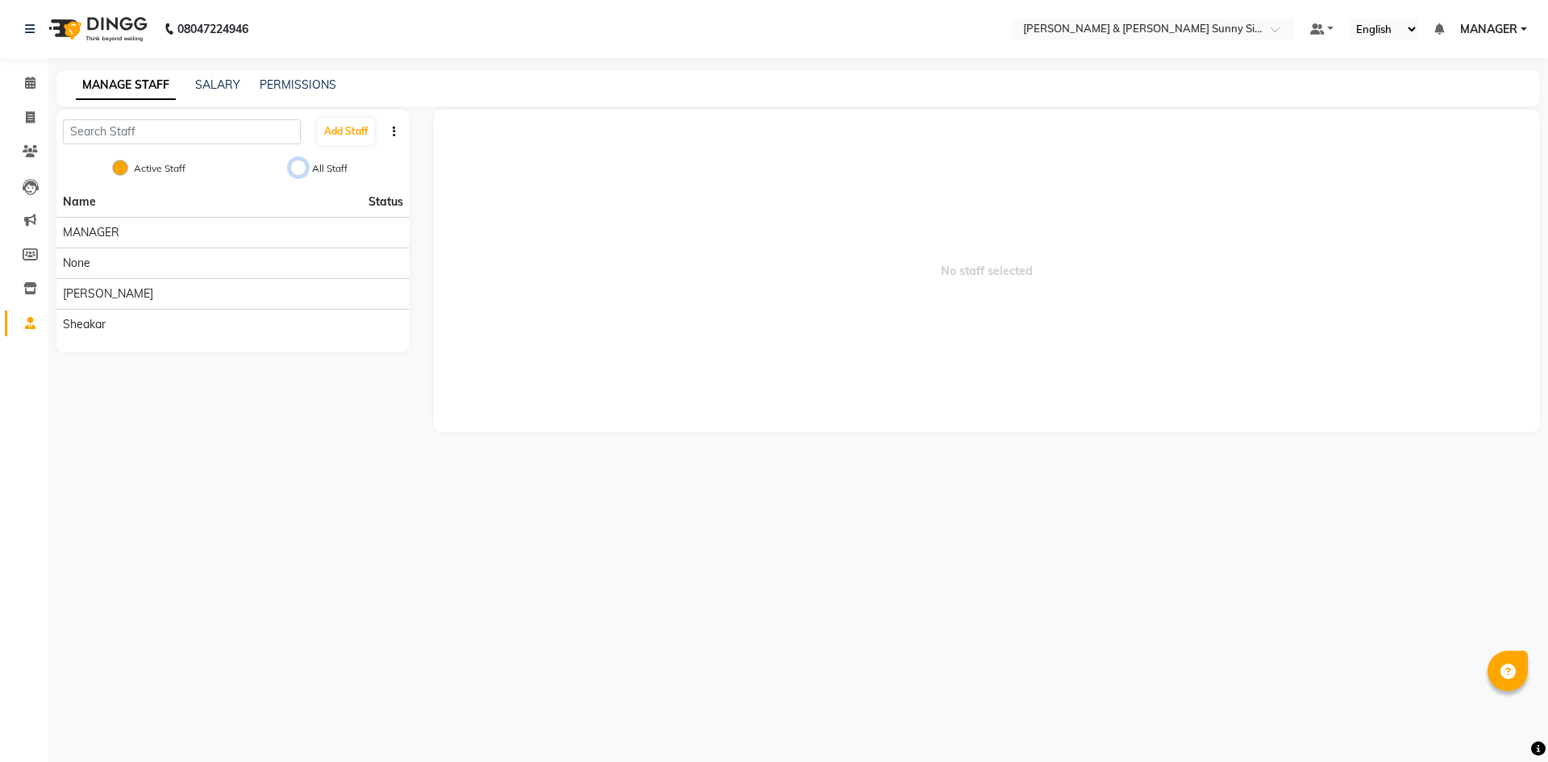
click at [298, 169] on input "All Staff" at bounding box center [298, 168] width 16 height 16
radio input "true"
radio input "false"
click at [391, 135] on button "button" at bounding box center [394, 131] width 16 height 17
click at [385, 161] on div "Active Staff All Staff" at bounding box center [232, 170] width 353 height 34
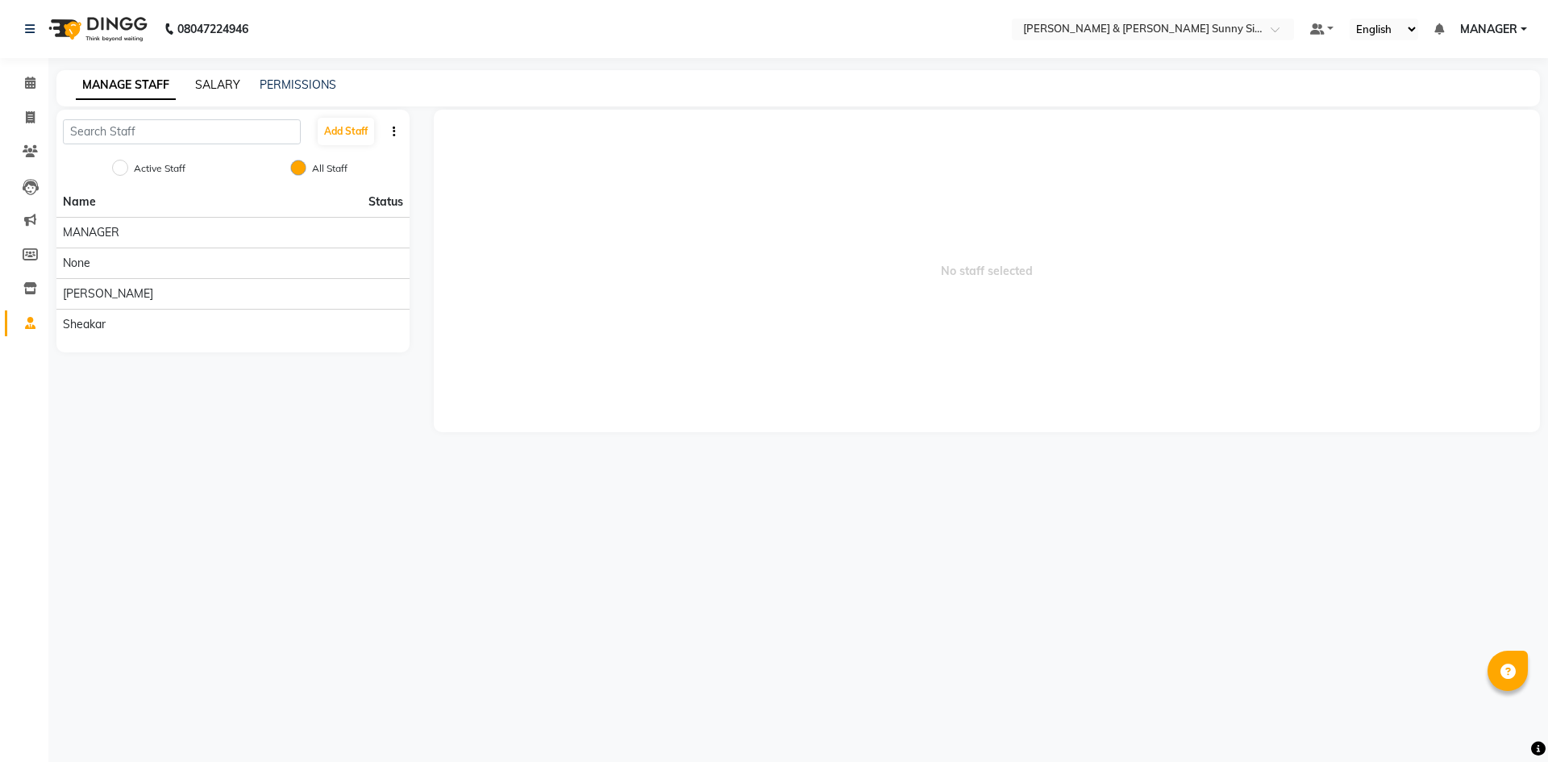
click at [223, 79] on link "SALARY" at bounding box center [217, 84] width 45 height 15
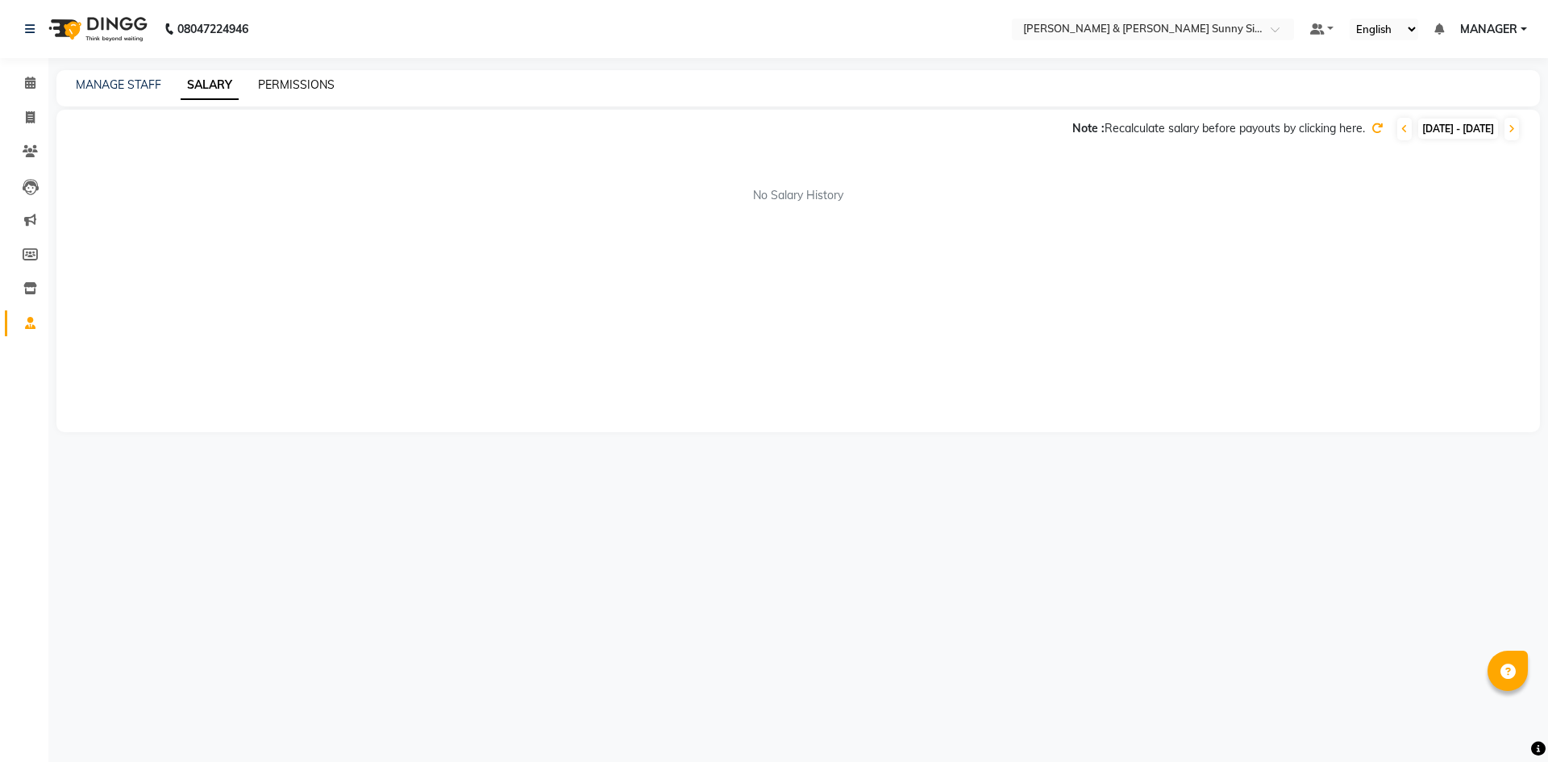
click at [272, 89] on link "PERMISSIONS" at bounding box center [296, 84] width 77 height 15
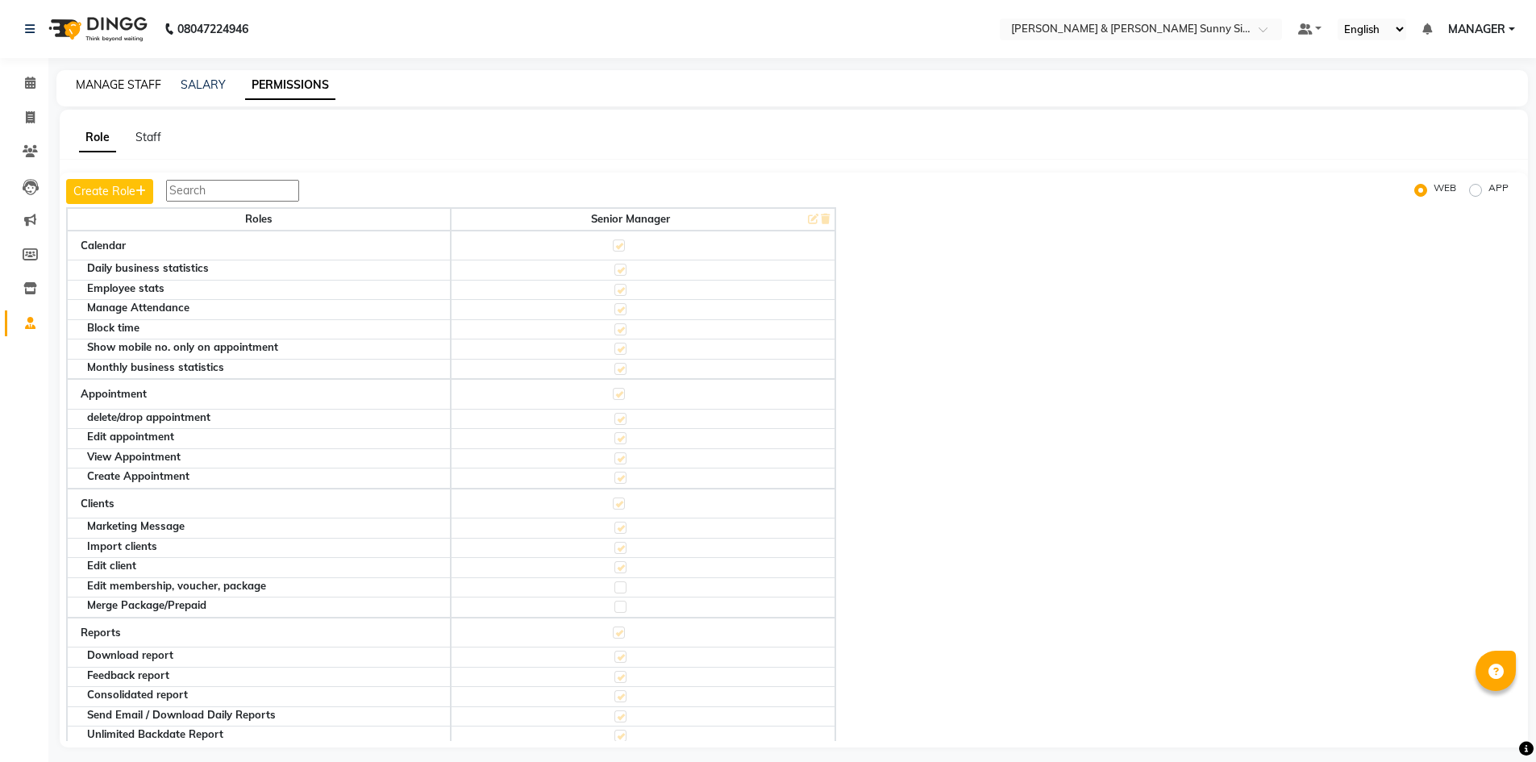
click at [110, 86] on link "MANAGE STAFF" at bounding box center [118, 84] width 85 height 15
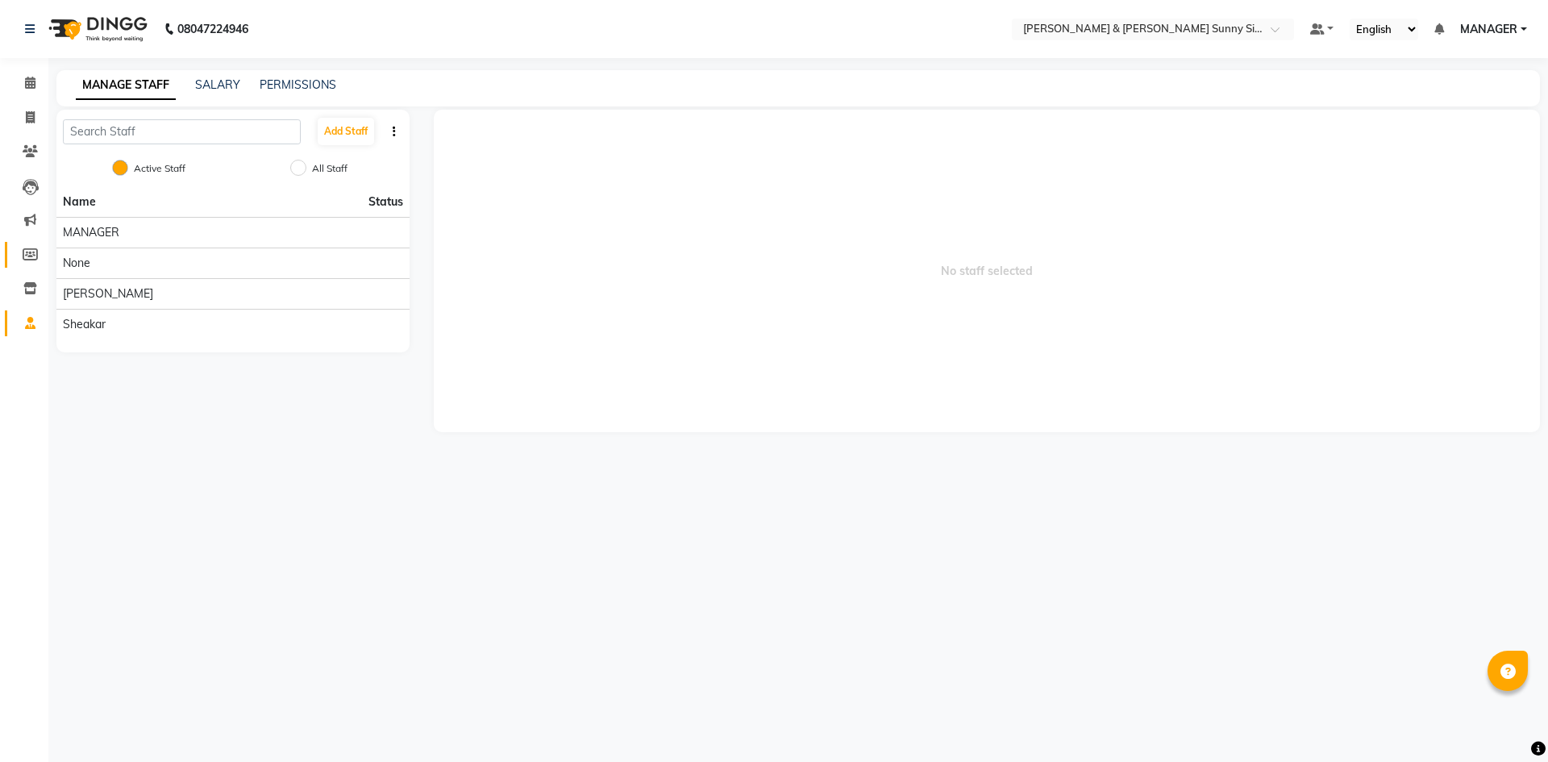
click at [35, 263] on link "Members" at bounding box center [24, 255] width 39 height 27
select select
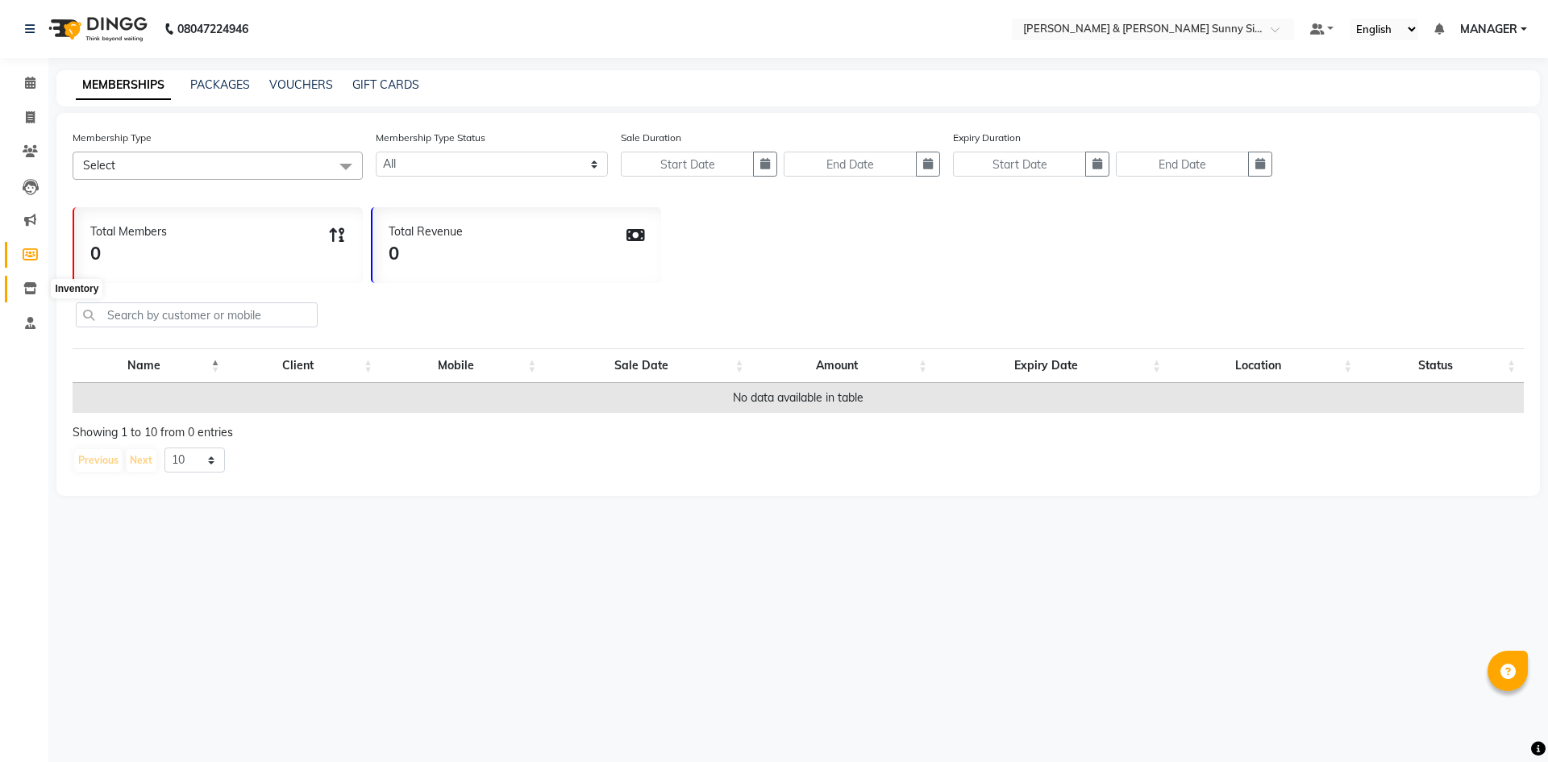
click at [29, 287] on icon at bounding box center [30, 288] width 14 height 12
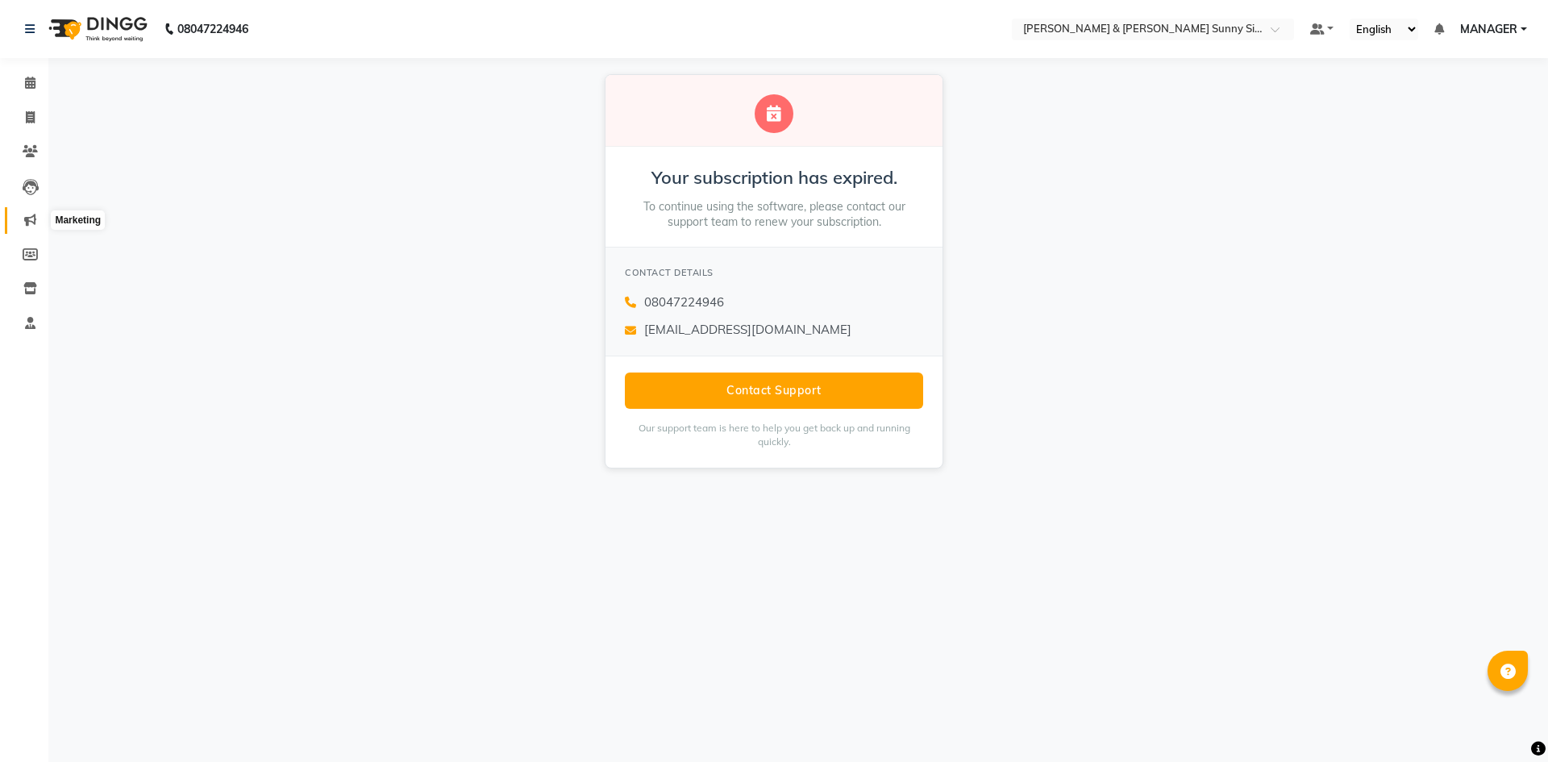
click at [27, 222] on icon at bounding box center [30, 220] width 12 height 12
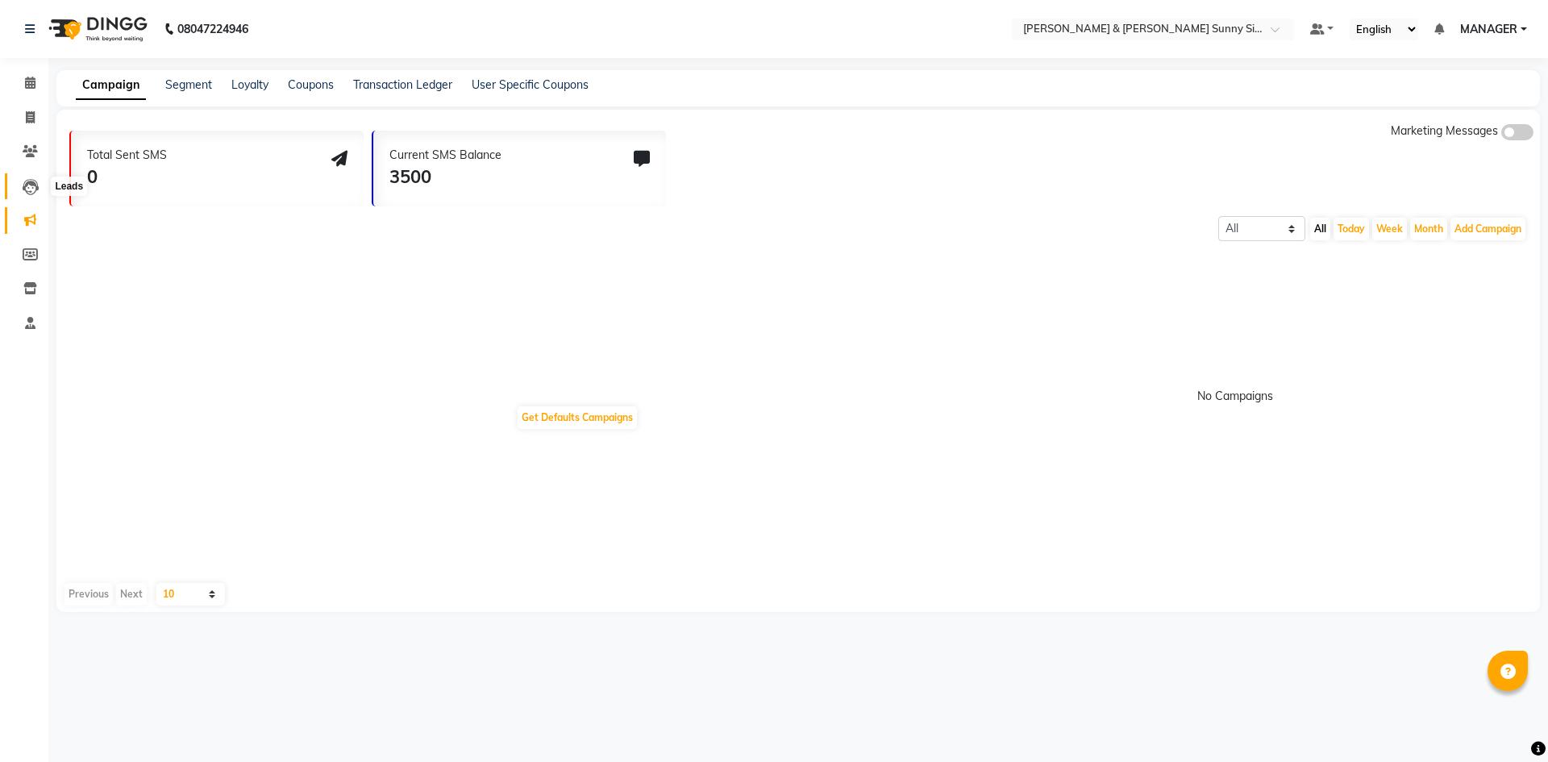
click at [34, 184] on icon at bounding box center [31, 187] width 16 height 16
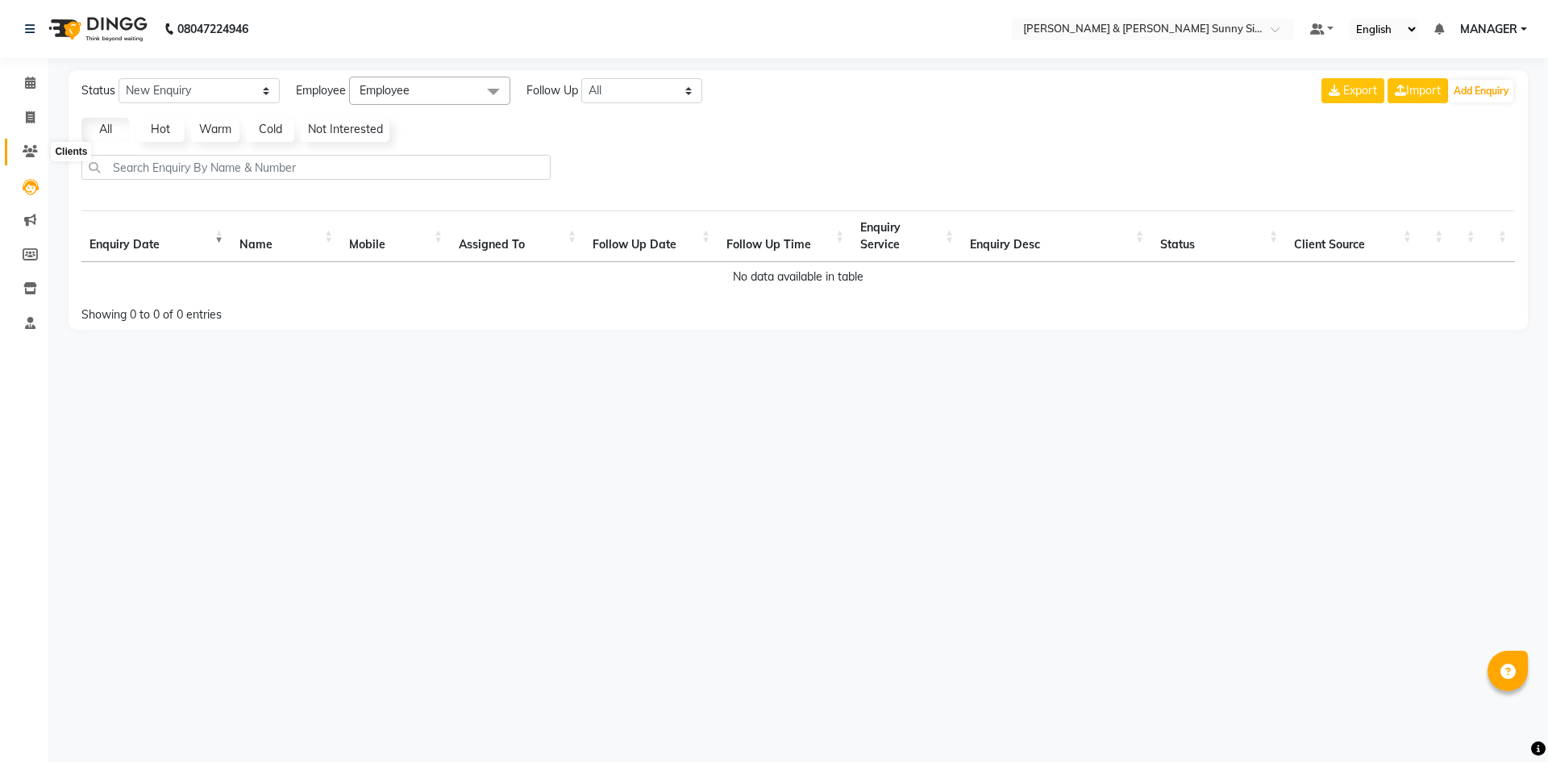
click at [32, 158] on span at bounding box center [30, 152] width 28 height 19
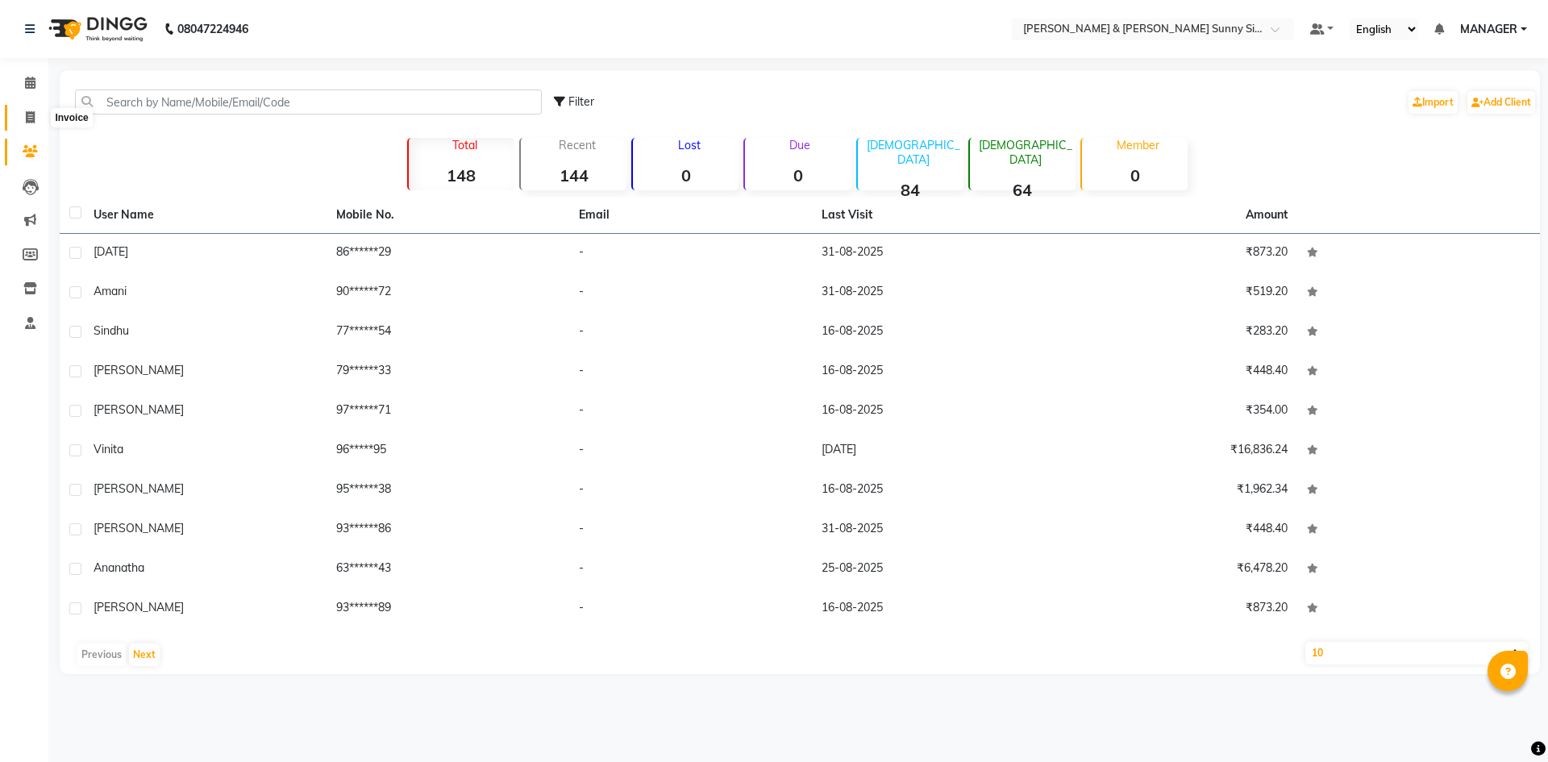
click at [26, 118] on icon at bounding box center [30, 117] width 9 height 12
select select "8776"
select select "service"
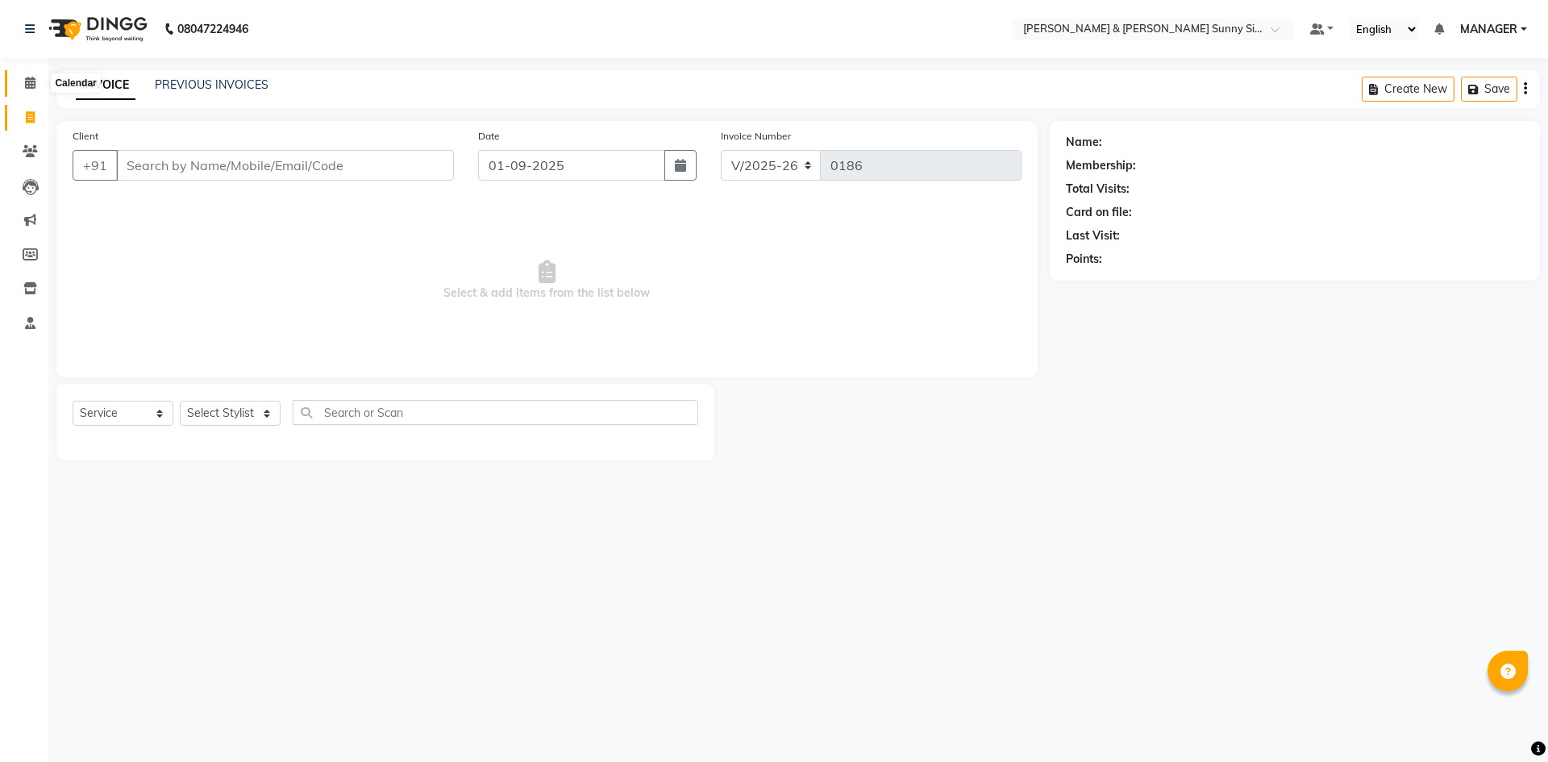
click at [23, 92] on span at bounding box center [30, 83] width 28 height 19
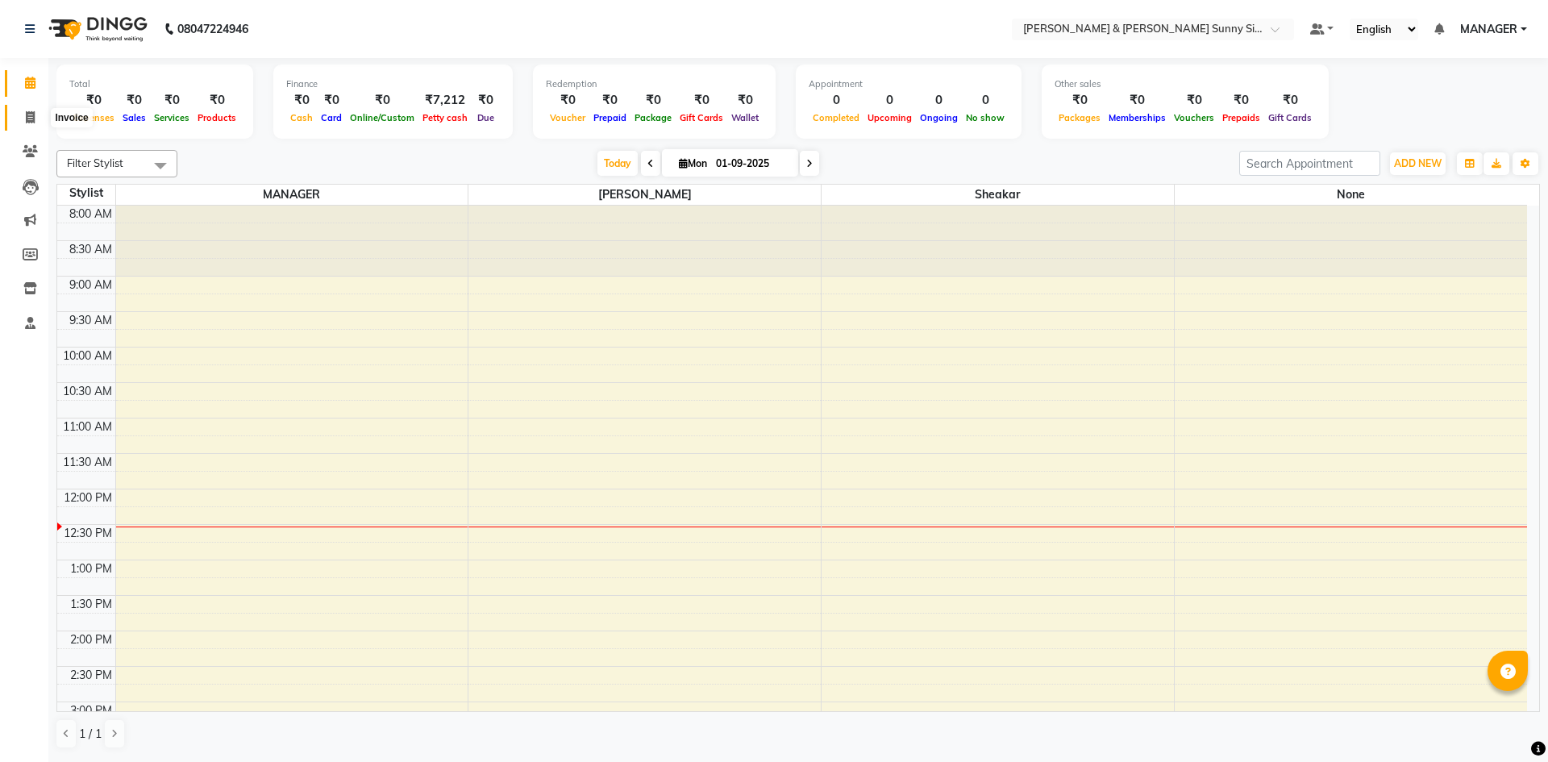
click at [22, 120] on span at bounding box center [30, 118] width 28 height 19
select select "8776"
select select "service"
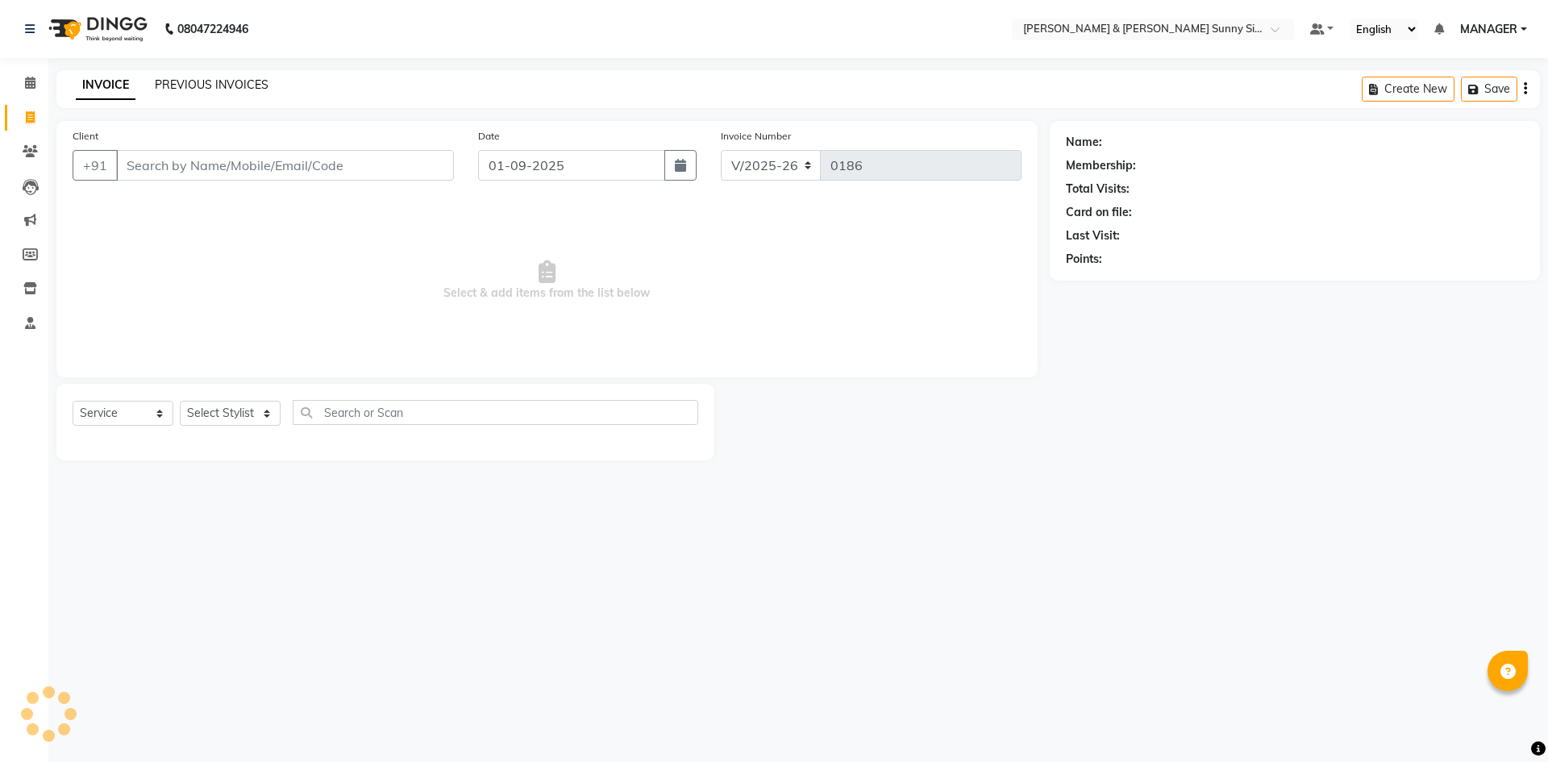
click at [180, 86] on link "PREVIOUS INVOICES" at bounding box center [212, 84] width 114 height 15
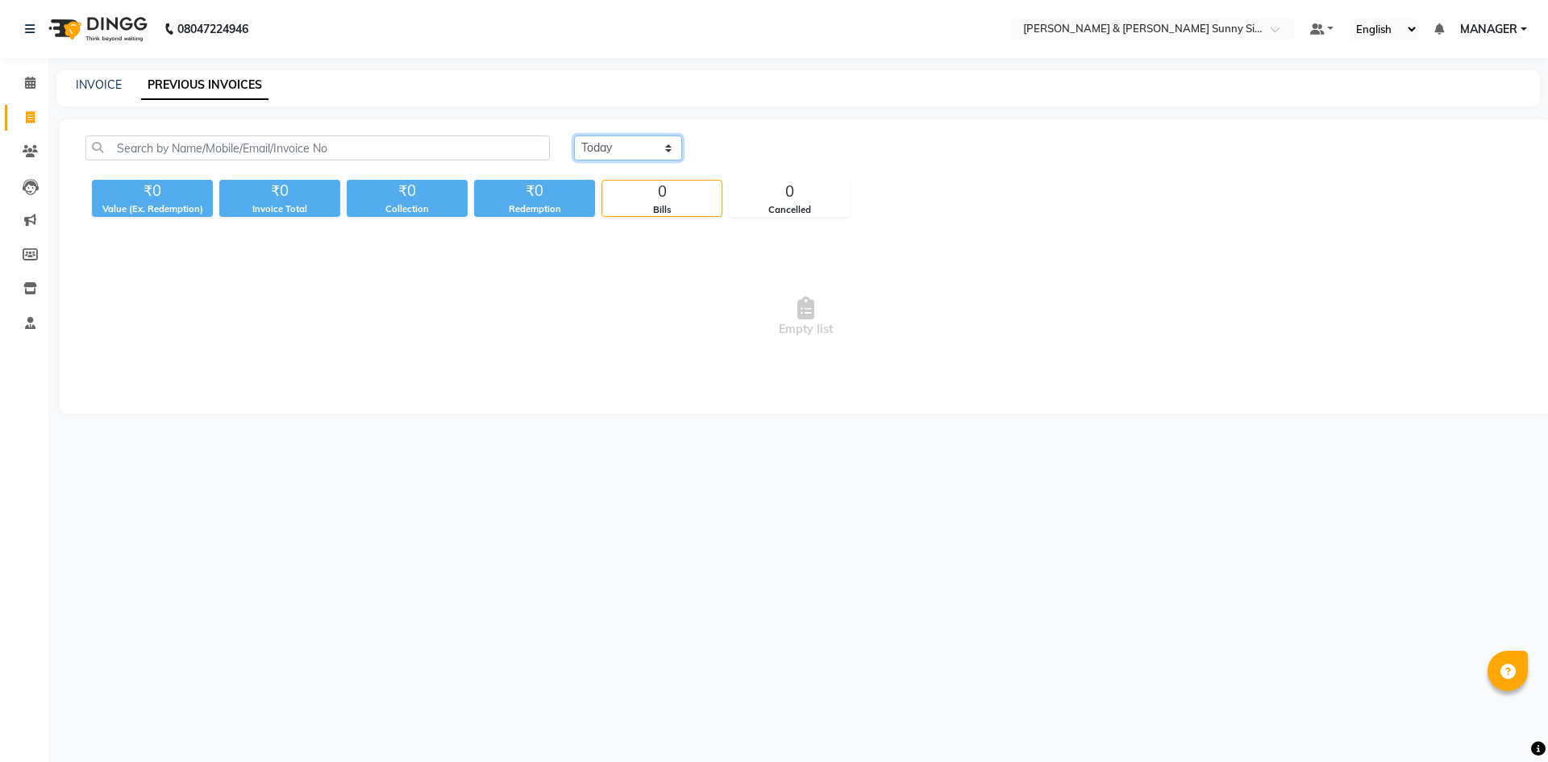
drag, startPoint x: 589, startPoint y: 156, endPoint x: 577, endPoint y: 156, distance: 11.3
click at [587, 156] on select "[DATE] [DATE] Custom Range" at bounding box center [628, 147] width 108 height 25
click at [1506, 25] on span "MANAGER" at bounding box center [1488, 29] width 57 height 17
click at [1443, 102] on link "Sign out" at bounding box center [1445, 110] width 148 height 25
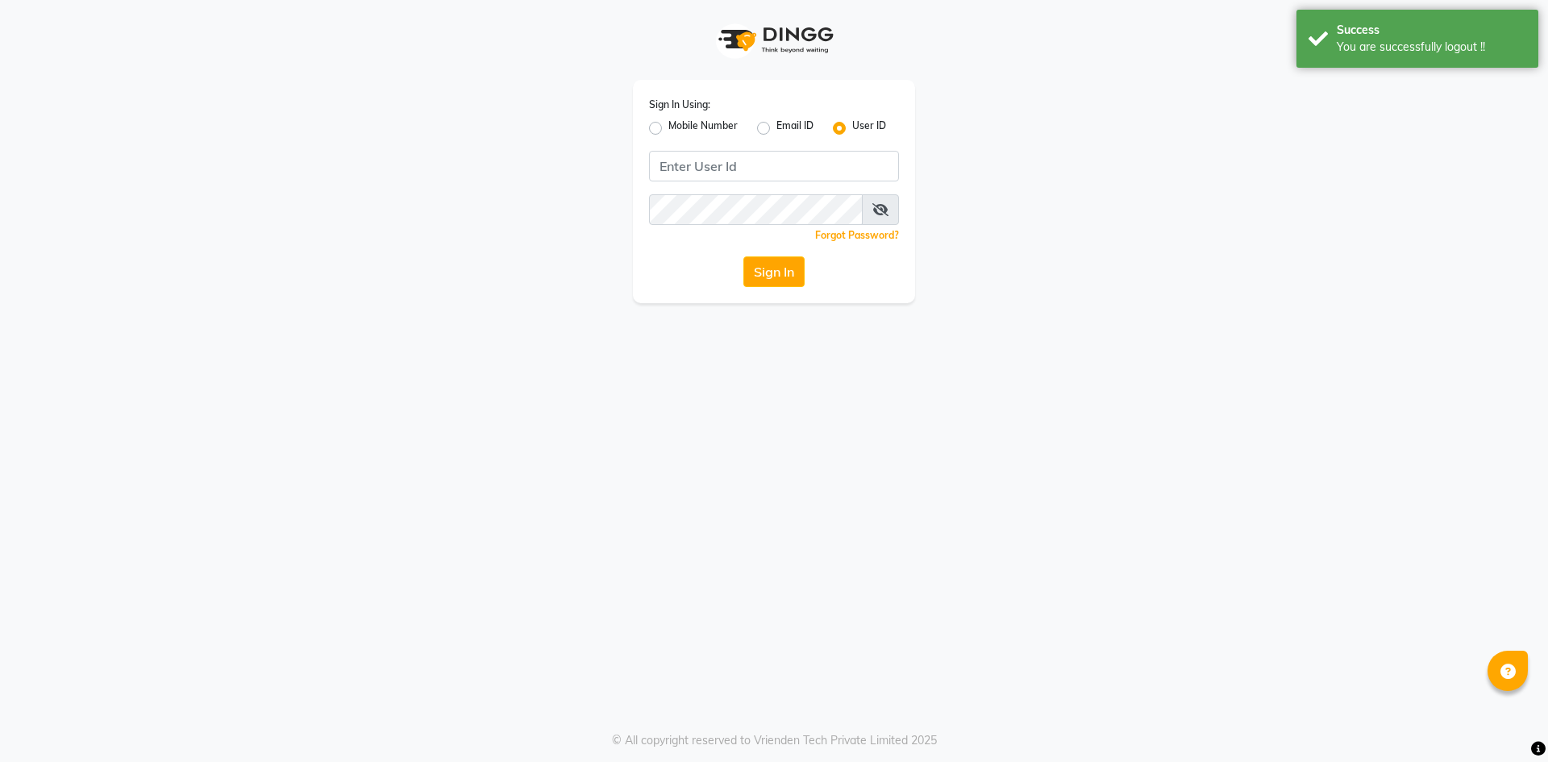
click at [668, 130] on label "Mobile Number" at bounding box center [702, 128] width 69 height 19
click at [668, 129] on input "Mobile Number" at bounding box center [673, 124] width 10 height 10
radio input "true"
radio input "false"
click at [757, 163] on input "Username" at bounding box center [801, 166] width 196 height 31
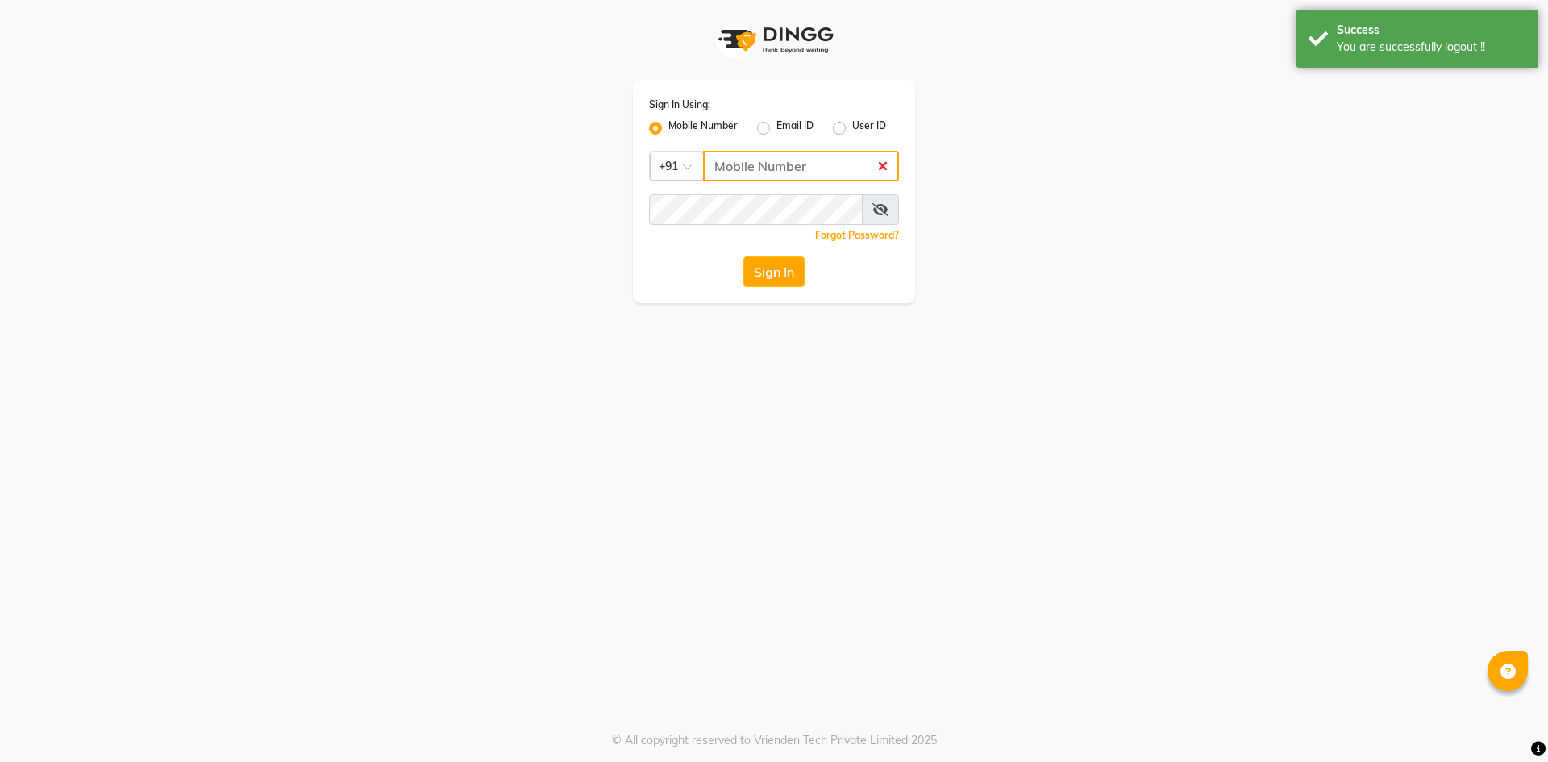
type input "7661809500"
click at [801, 281] on button "Sign In" at bounding box center [773, 271] width 61 height 31
